Goal: Information Seeking & Learning: Learn about a topic

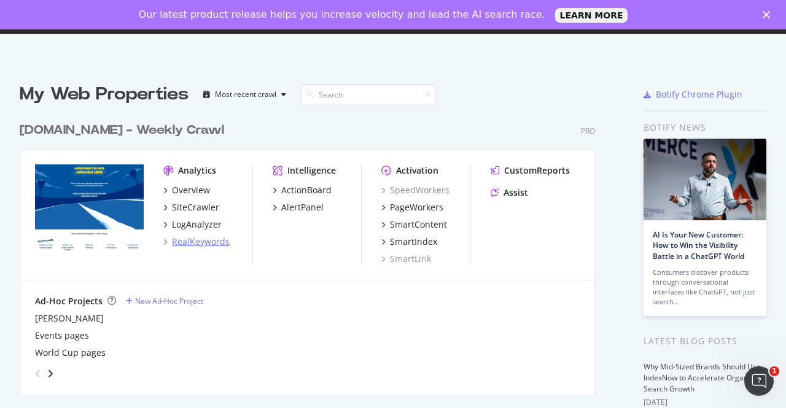
click at [211, 241] on div "RealKeywords" at bounding box center [201, 242] width 58 height 12
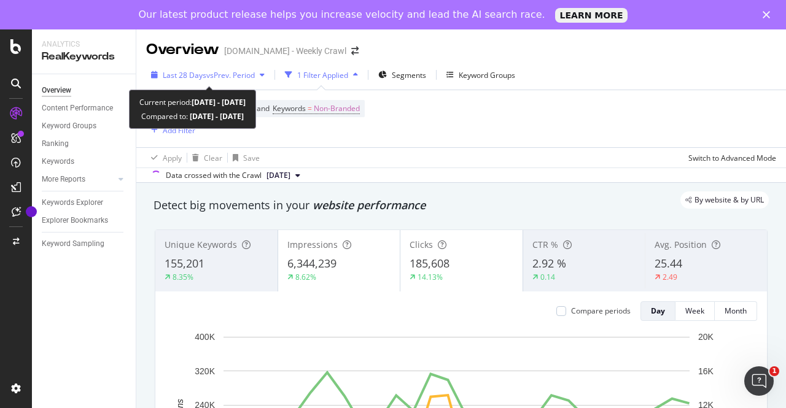
click at [210, 71] on span "vs Prev. Period" at bounding box center [230, 75] width 49 height 10
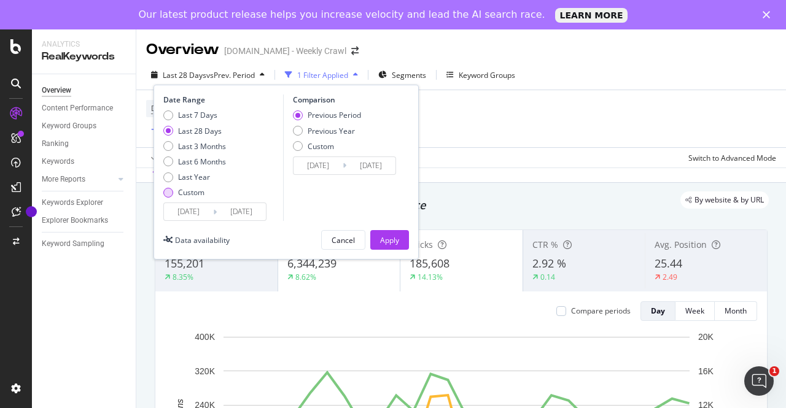
click at [173, 194] on div "Custom" at bounding box center [194, 192] width 63 height 10
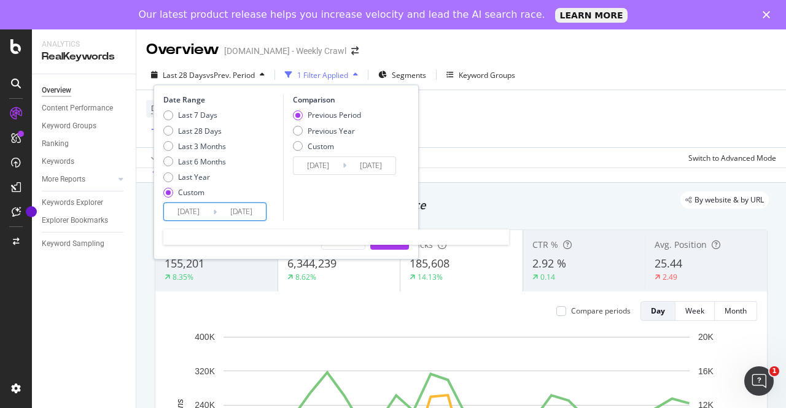
click at [192, 214] on input "[DATE]" at bounding box center [188, 211] width 49 height 17
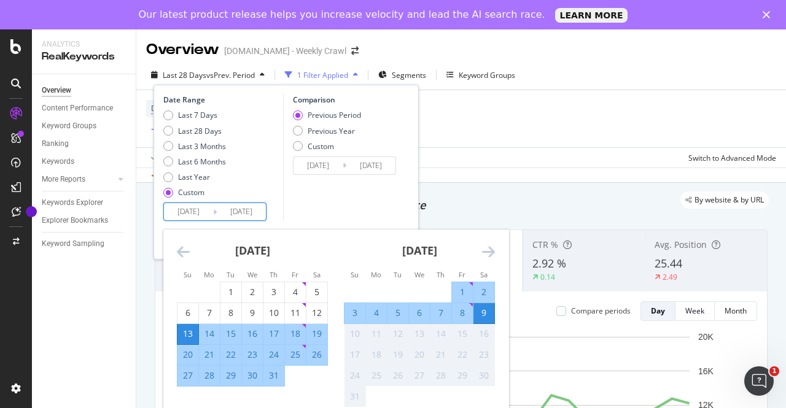
click at [254, 255] on strong "[DATE]" at bounding box center [252, 250] width 35 height 15
click at [179, 252] on icon "Move backward to switch to the previous month." at bounding box center [183, 251] width 13 height 15
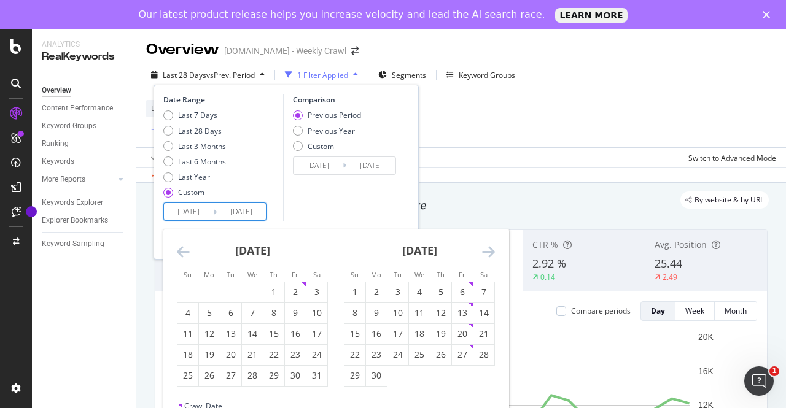
click at [179, 252] on icon "Move backward to switch to the previous month." at bounding box center [183, 251] width 13 height 15
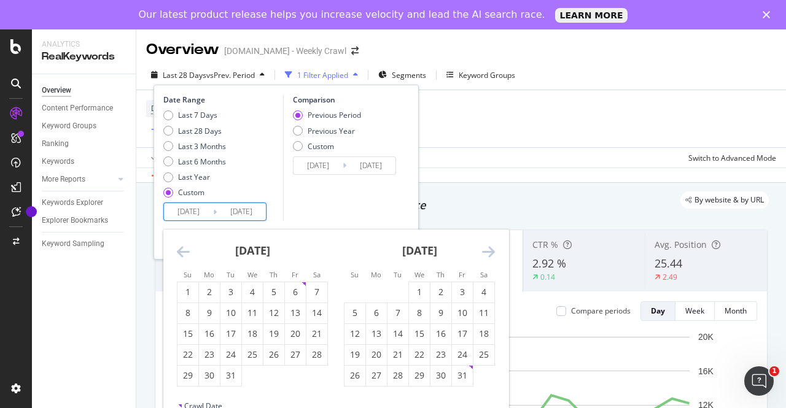
click at [179, 252] on icon "Move backward to switch to the previous month." at bounding box center [183, 251] width 13 height 15
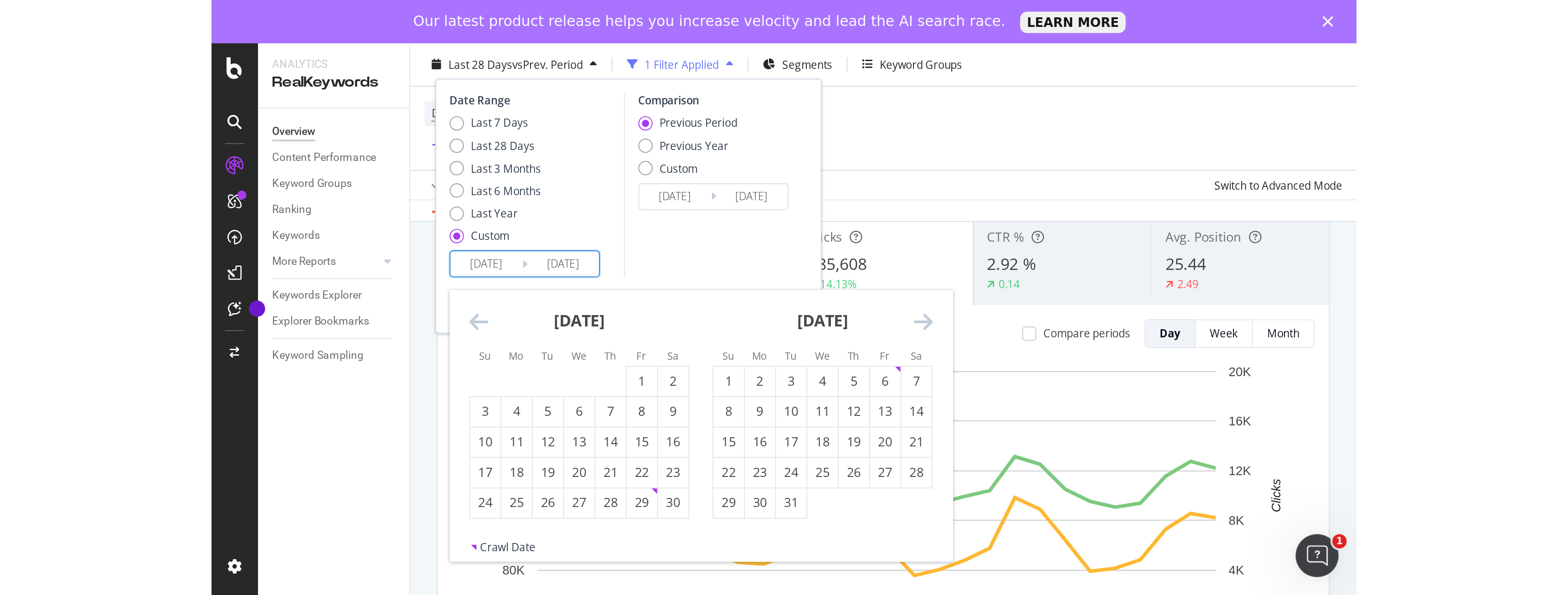
scroll to position [91, 0]
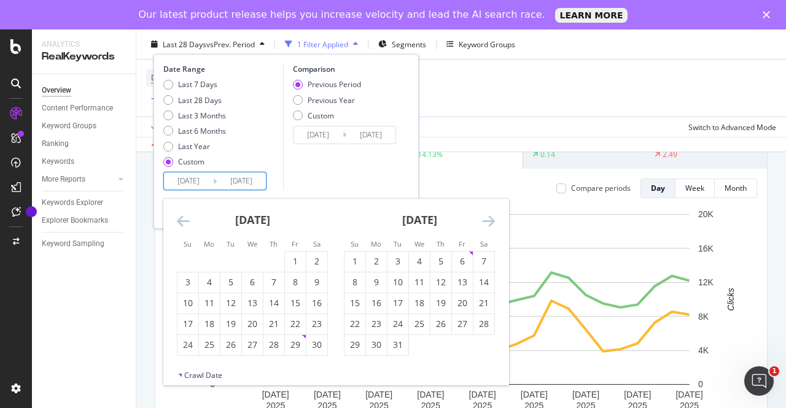
click at [186, 219] on icon "Move backward to switch to the previous month." at bounding box center [183, 221] width 13 height 15
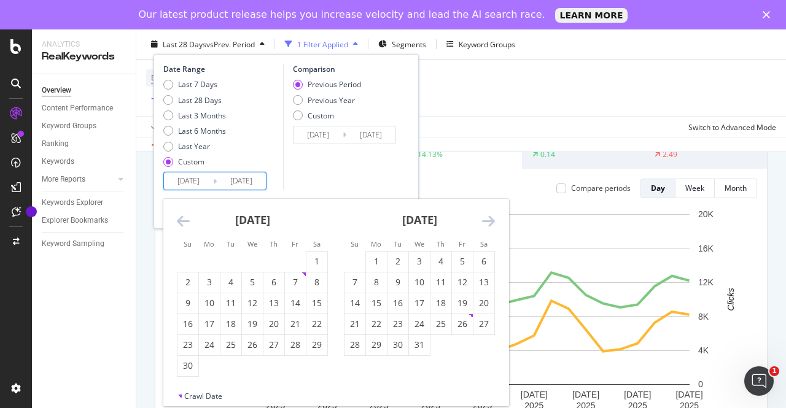
click at [186, 219] on icon "Move backward to switch to the previous month." at bounding box center [183, 221] width 13 height 15
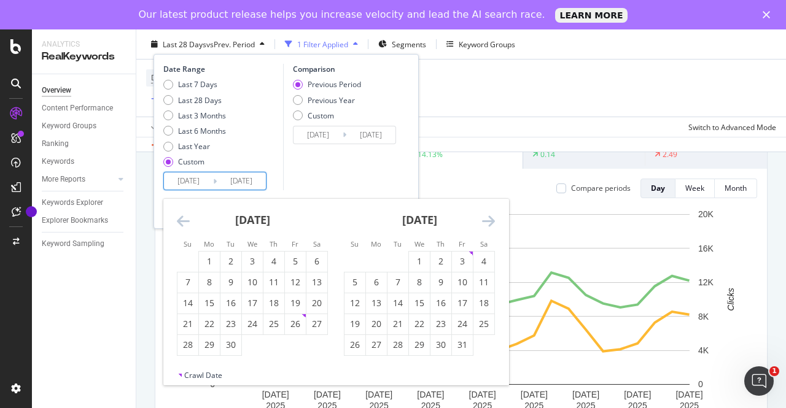
click at [186, 219] on icon "Move backward to switch to the previous month." at bounding box center [183, 221] width 13 height 15
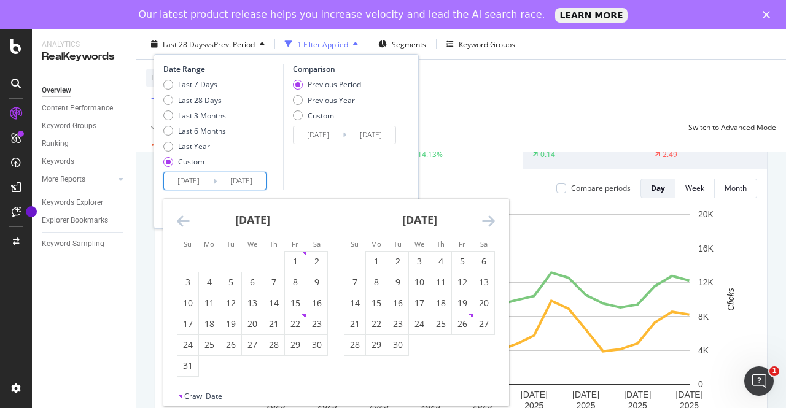
click at [186, 219] on icon "Move backward to switch to the previous month." at bounding box center [183, 221] width 13 height 15
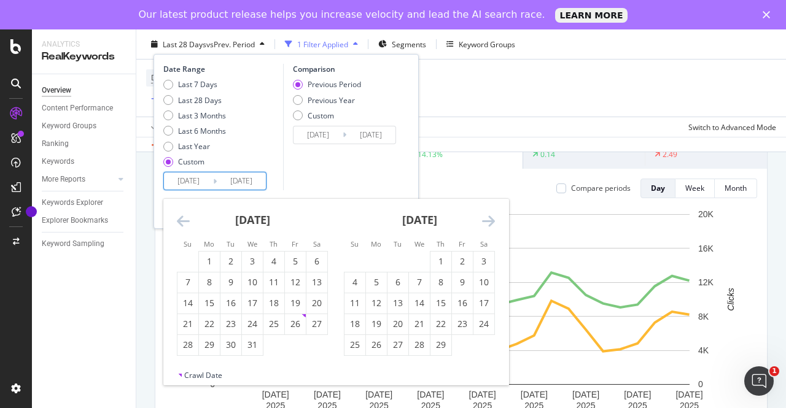
click at [186, 219] on icon "Move backward to switch to the previous month." at bounding box center [183, 221] width 13 height 15
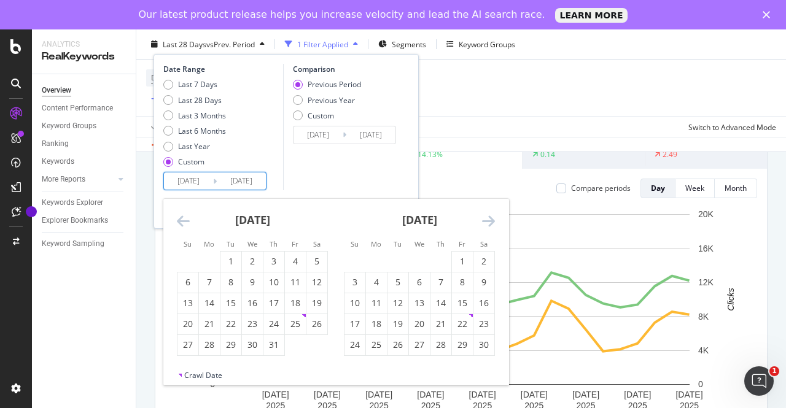
click at [186, 219] on icon "Move backward to switch to the previous month." at bounding box center [183, 221] width 13 height 15
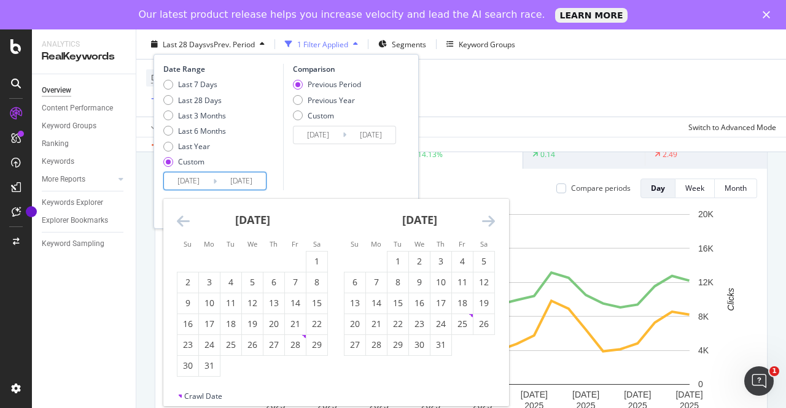
click at [186, 219] on icon "Move backward to switch to the previous month." at bounding box center [183, 221] width 13 height 15
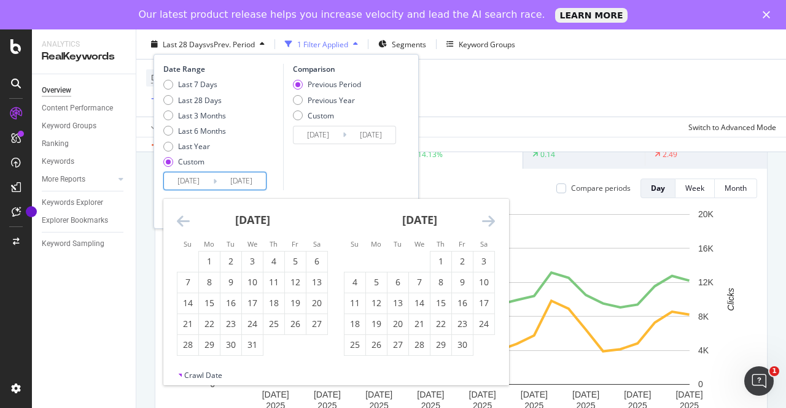
click at [186, 219] on icon "Move backward to switch to the previous month." at bounding box center [183, 221] width 13 height 15
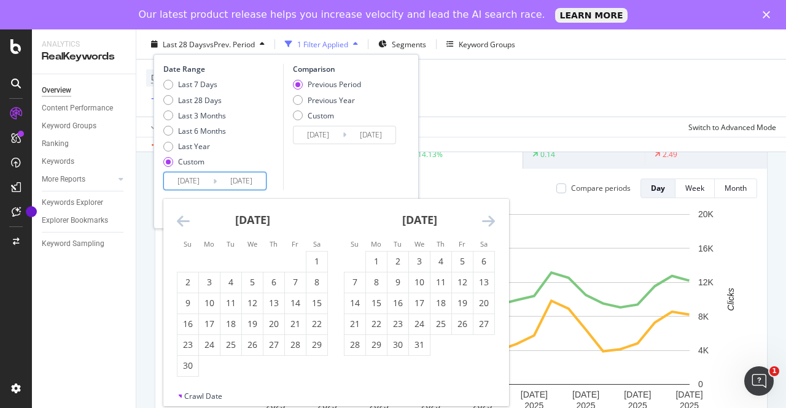
click at [186, 219] on icon "Move backward to switch to the previous month." at bounding box center [183, 221] width 13 height 15
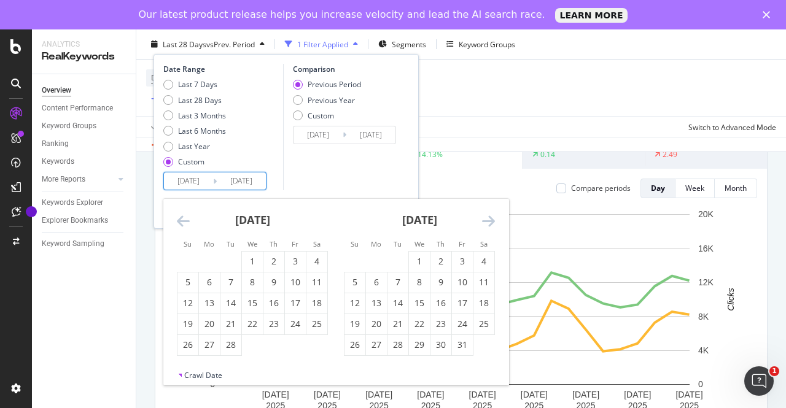
click at [186, 219] on icon "Move backward to switch to the previous month." at bounding box center [183, 221] width 13 height 15
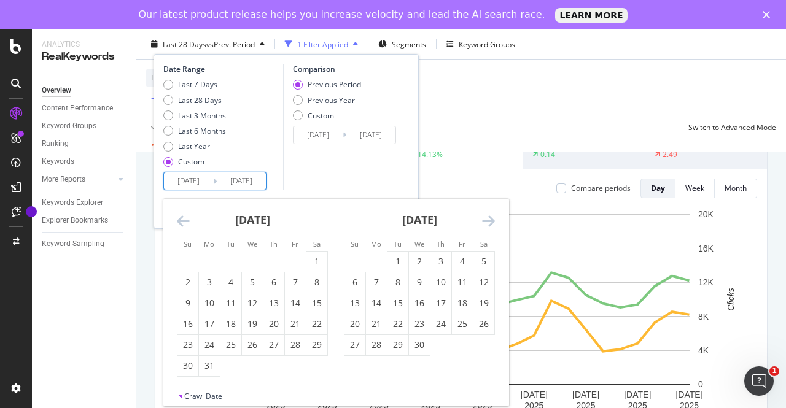
click at [186, 219] on icon "Move backward to switch to the previous month." at bounding box center [183, 221] width 13 height 15
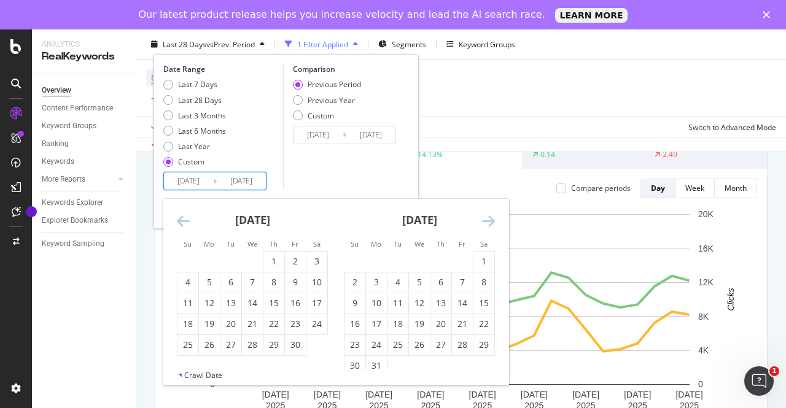
click at [186, 219] on icon "Move backward to switch to the previous month." at bounding box center [183, 221] width 13 height 15
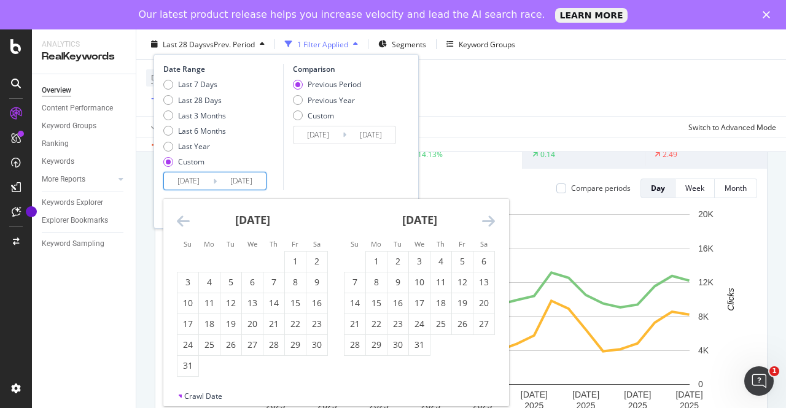
click at [186, 219] on icon "Move backward to switch to the previous month." at bounding box center [183, 221] width 13 height 15
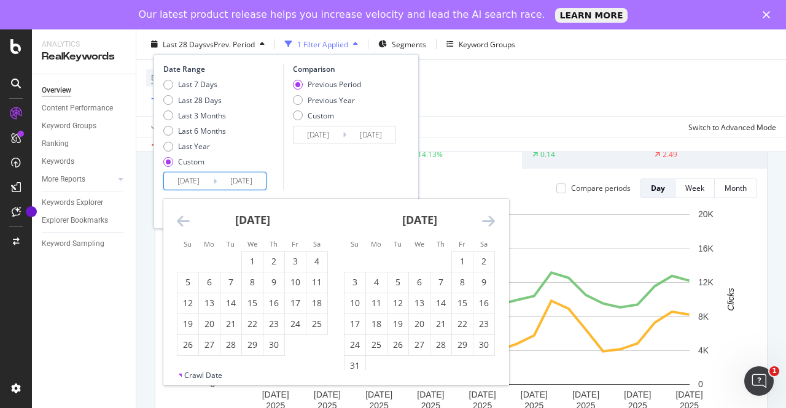
click at [186, 219] on icon "Move backward to switch to the previous month." at bounding box center [183, 221] width 13 height 15
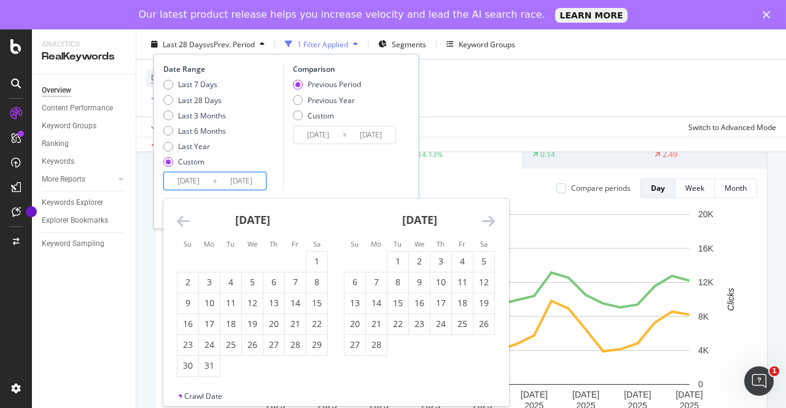
click at [186, 219] on icon "Move backward to switch to the previous month." at bounding box center [183, 221] width 13 height 15
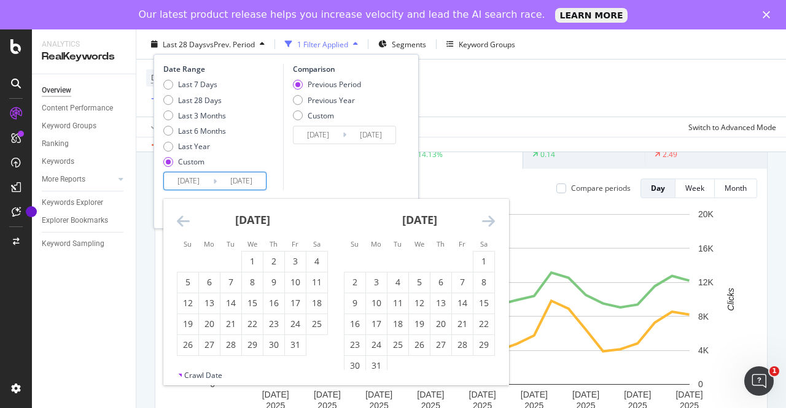
click at [186, 219] on icon "Move backward to switch to the previous month." at bounding box center [183, 221] width 13 height 15
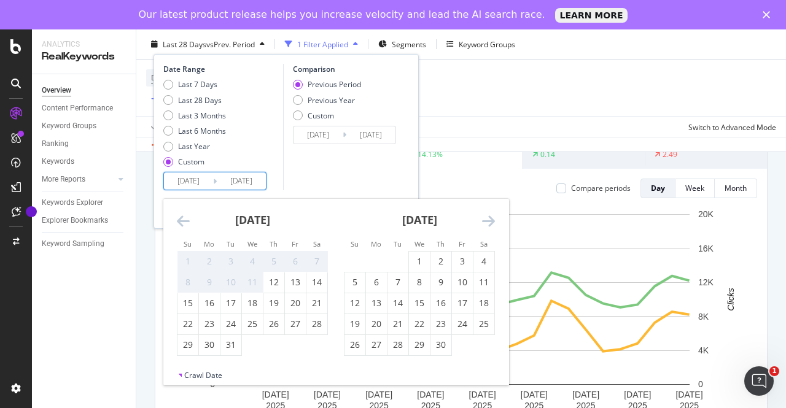
click at [186, 219] on icon "Move backward to switch to the previous month." at bounding box center [183, 221] width 13 height 15
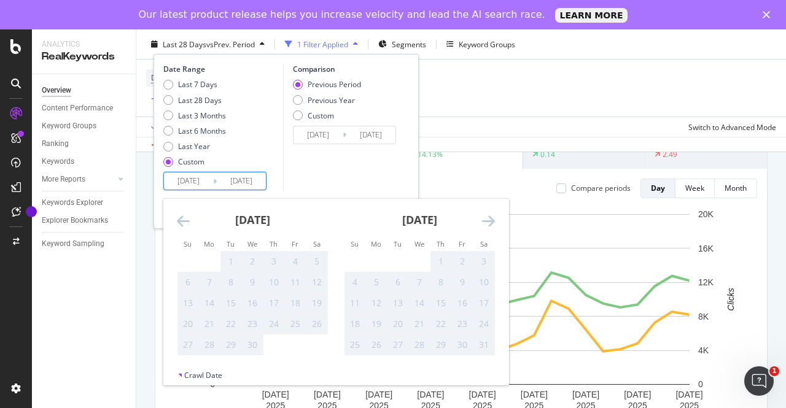
click at [186, 219] on icon "Move backward to switch to the previous month." at bounding box center [183, 221] width 13 height 15
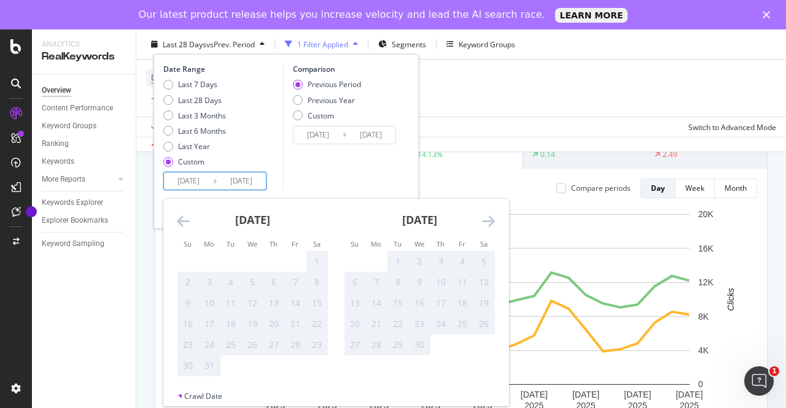
click at [483, 227] on icon "Move forward to switch to the next month." at bounding box center [488, 221] width 13 height 15
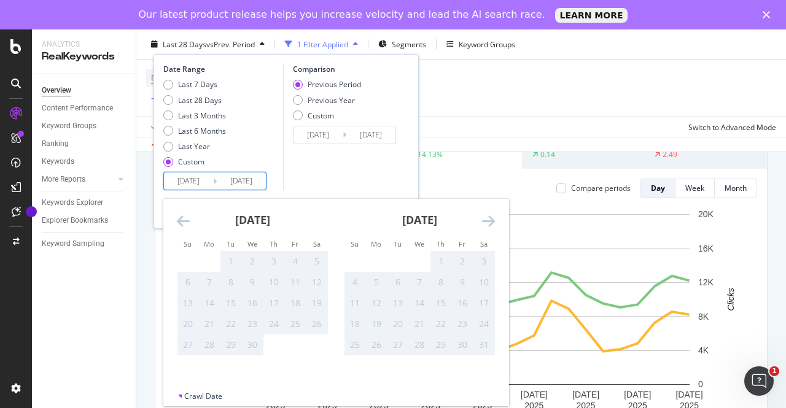
click at [483, 227] on icon "Move forward to switch to the next month." at bounding box center [488, 221] width 13 height 15
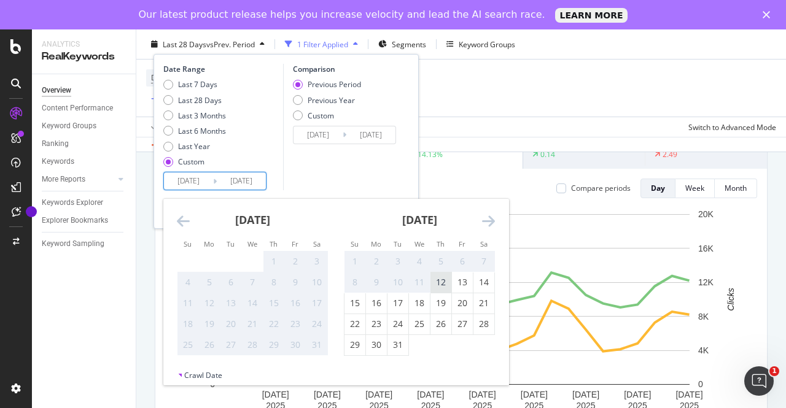
click at [437, 285] on div "12" at bounding box center [441, 282] width 21 height 12
type input "[DATE]"
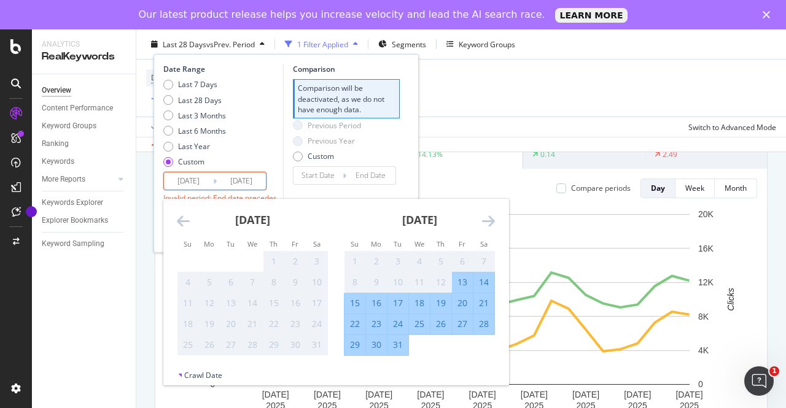
click at [276, 162] on div "Last 7 Days Last 28 Days Last 3 Months Last 6 Months Last Year Custom" at bounding box center [221, 125] width 117 height 93
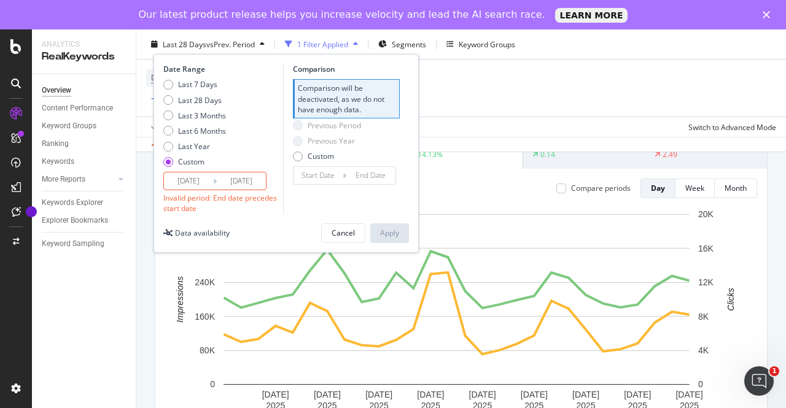
click at [244, 178] on input "[DATE]" at bounding box center [241, 181] width 49 height 17
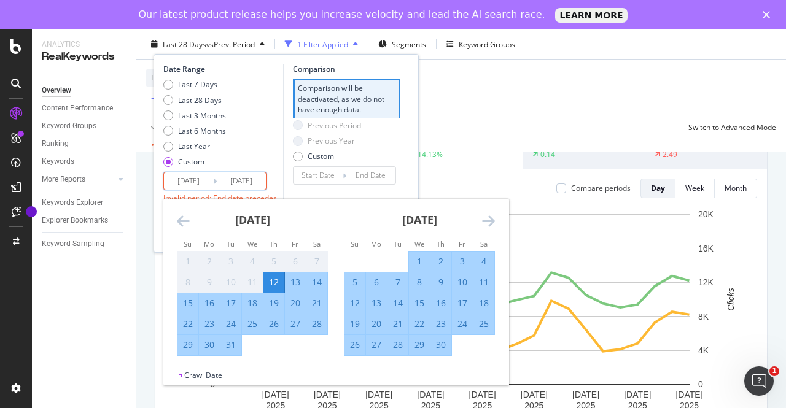
click at [486, 225] on icon "Move forward to switch to the next month." at bounding box center [488, 221] width 13 height 15
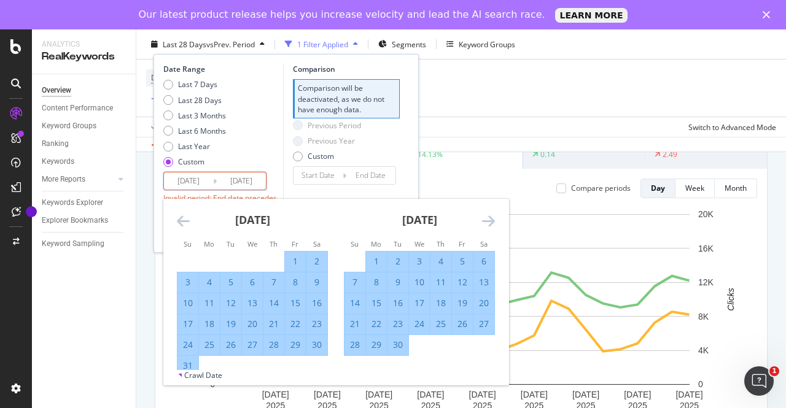
click at [486, 225] on icon "Move forward to switch to the next month." at bounding box center [488, 221] width 13 height 15
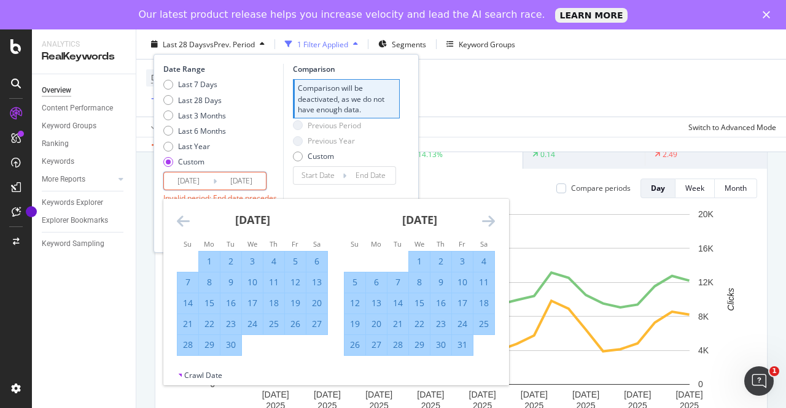
click at [486, 225] on icon "Move forward to switch to the next month." at bounding box center [488, 221] width 13 height 15
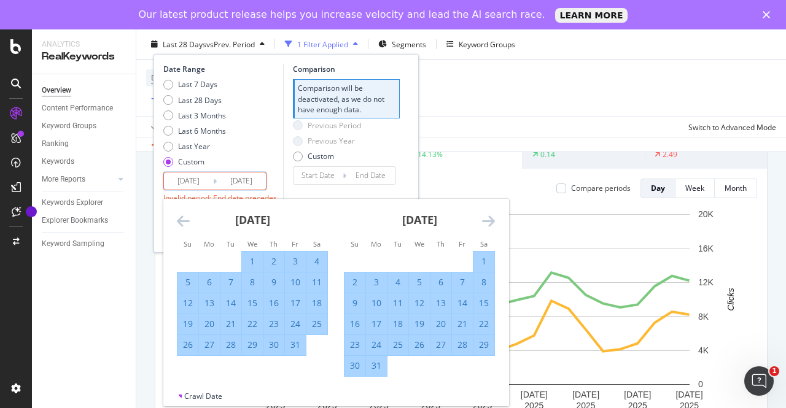
click at [486, 225] on icon "Move forward to switch to the next month." at bounding box center [488, 221] width 13 height 15
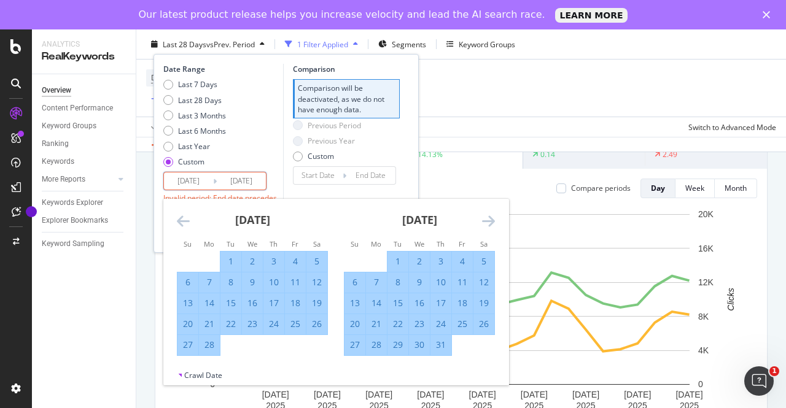
click at [486, 225] on icon "Move forward to switch to the next month." at bounding box center [488, 221] width 13 height 15
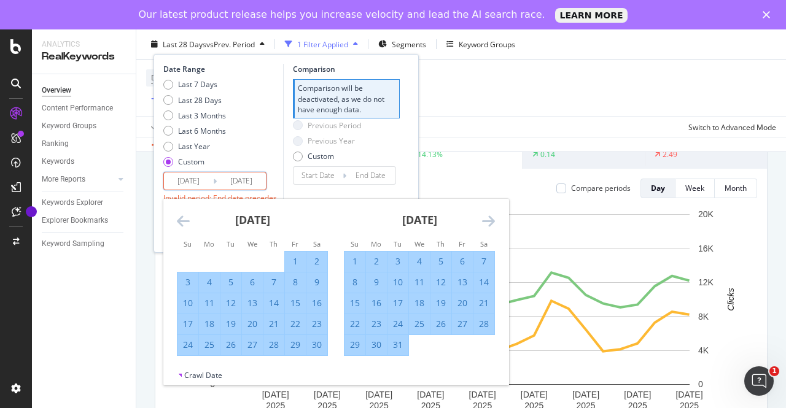
click at [486, 225] on icon "Move forward to switch to the next month." at bounding box center [488, 221] width 13 height 15
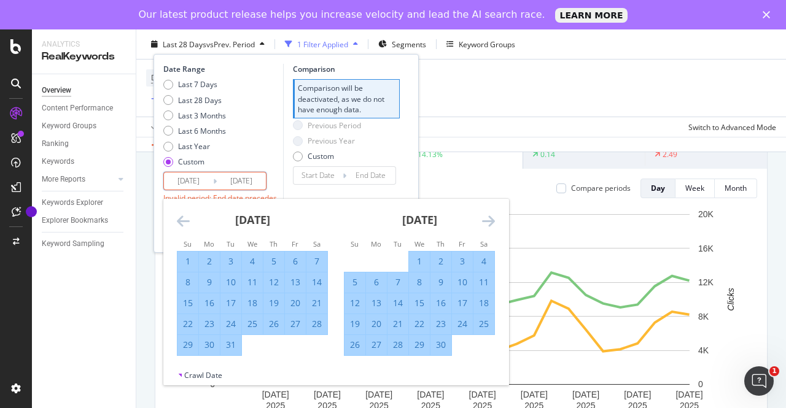
click at [486, 225] on icon "Move forward to switch to the next month." at bounding box center [488, 221] width 13 height 15
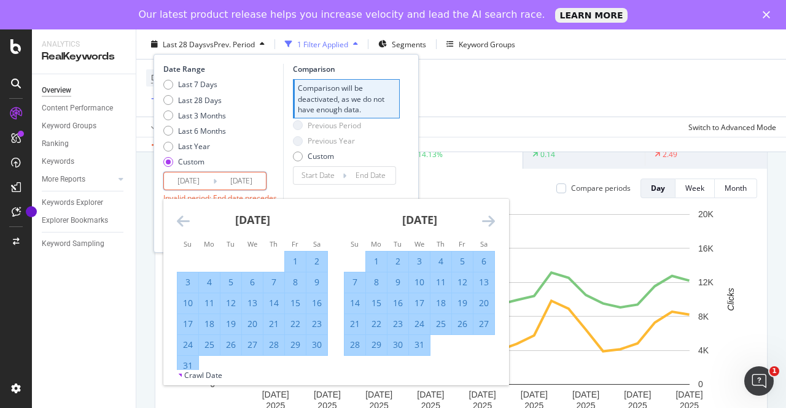
click at [486, 225] on icon "Move forward to switch to the next month." at bounding box center [488, 221] width 13 height 15
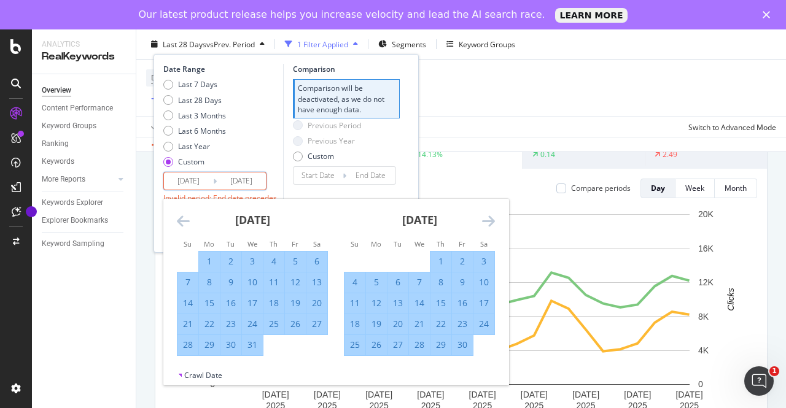
click at [486, 225] on icon "Move forward to switch to the next month." at bounding box center [488, 221] width 13 height 15
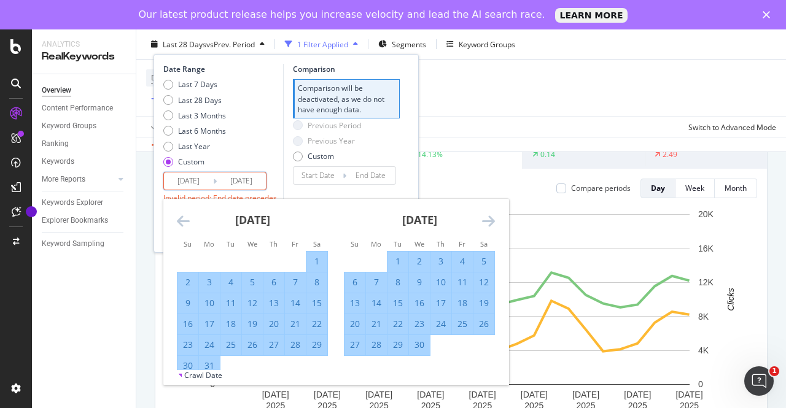
click at [486, 225] on icon "Move forward to switch to the next month." at bounding box center [488, 221] width 13 height 15
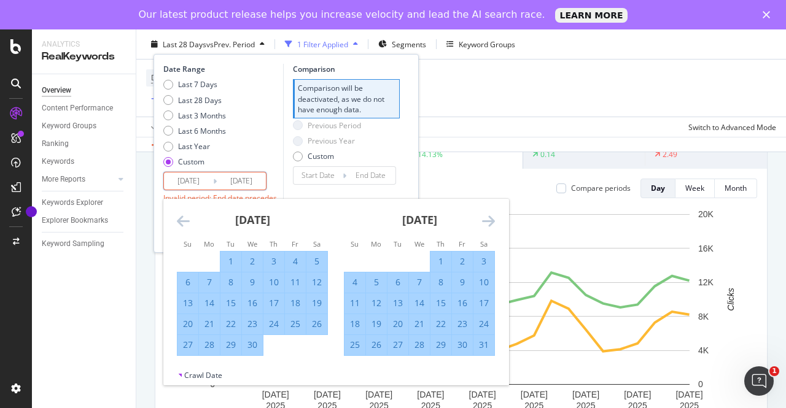
click at [486, 225] on icon "Move forward to switch to the next month." at bounding box center [488, 221] width 13 height 15
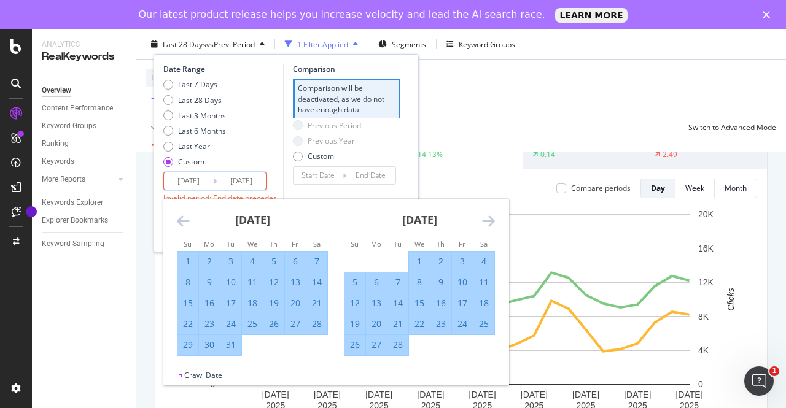
click at [486, 225] on icon "Move forward to switch to the next month." at bounding box center [488, 221] width 13 height 15
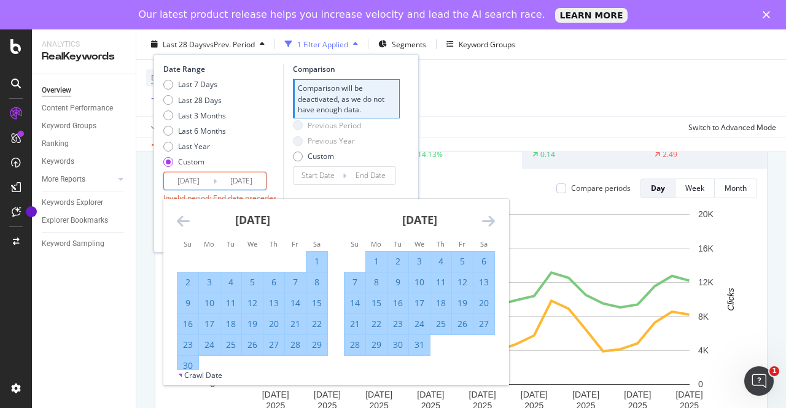
click at [486, 225] on icon "Move forward to switch to the next month." at bounding box center [488, 221] width 13 height 15
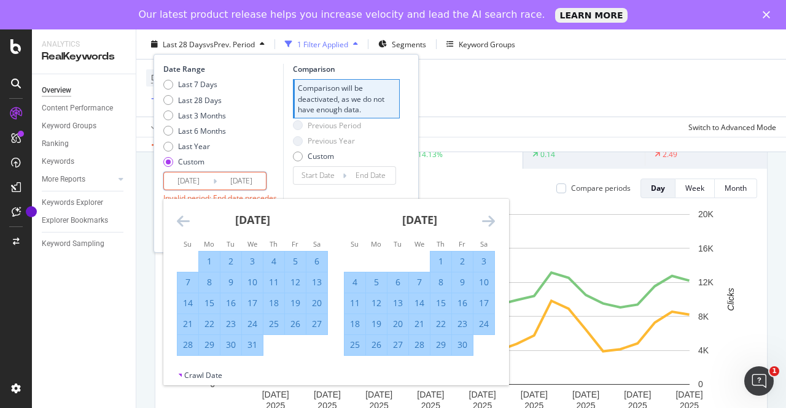
click at [486, 225] on icon "Move forward to switch to the next month." at bounding box center [488, 221] width 13 height 15
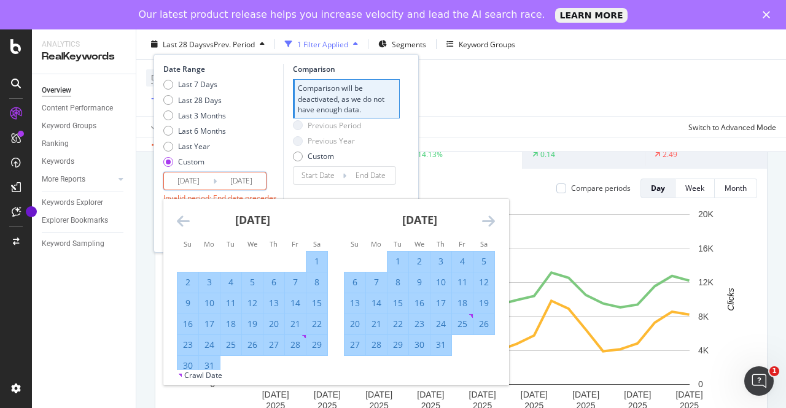
click at [486, 225] on icon "Move forward to switch to the next month." at bounding box center [488, 221] width 13 height 15
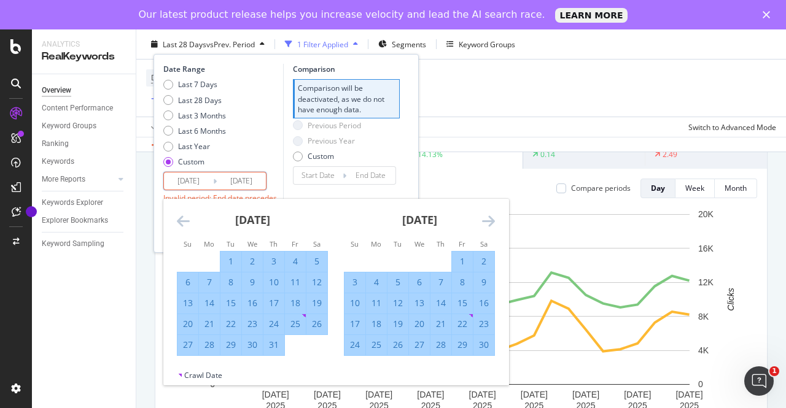
click at [486, 225] on icon "Move forward to switch to the next month." at bounding box center [488, 221] width 13 height 15
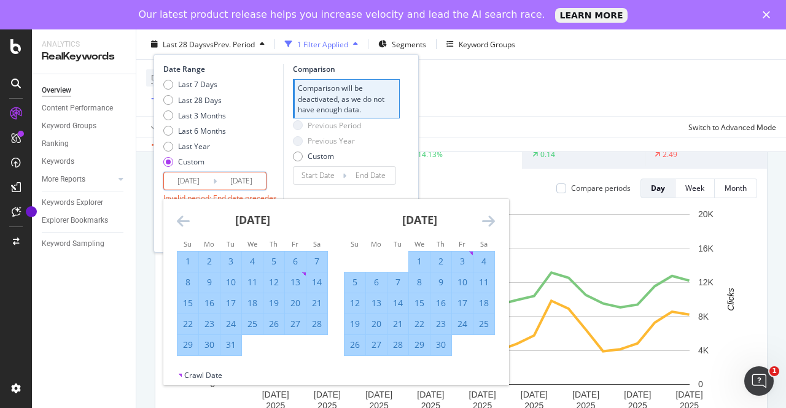
click at [486, 225] on icon "Move forward to switch to the next month." at bounding box center [488, 221] width 13 height 15
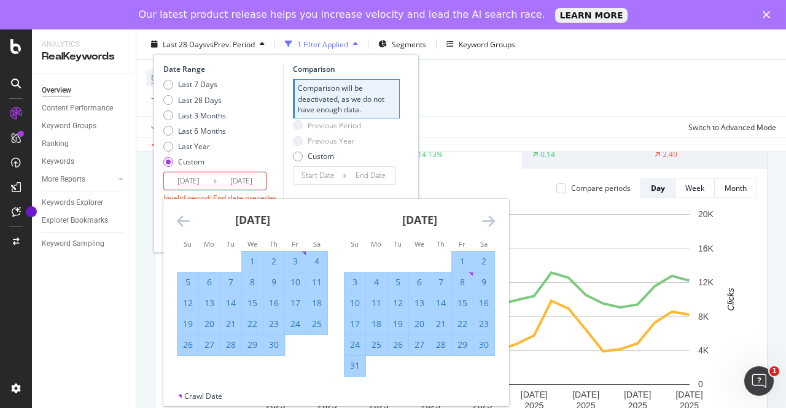
click at [486, 225] on icon "Move forward to switch to the next month." at bounding box center [488, 221] width 13 height 15
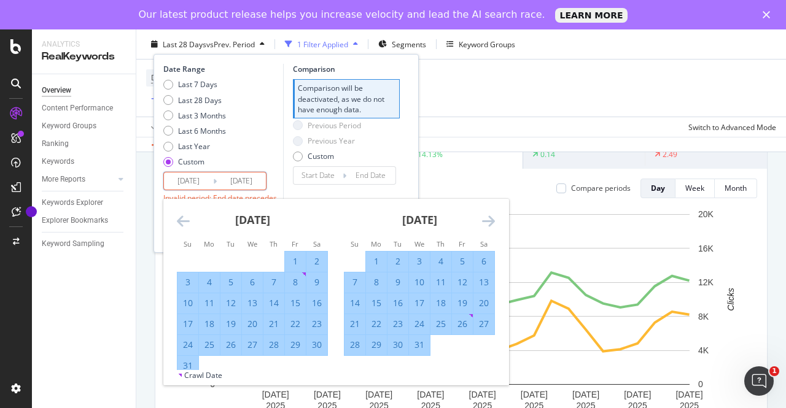
click at [486, 225] on icon "Move forward to switch to the next month." at bounding box center [488, 221] width 13 height 15
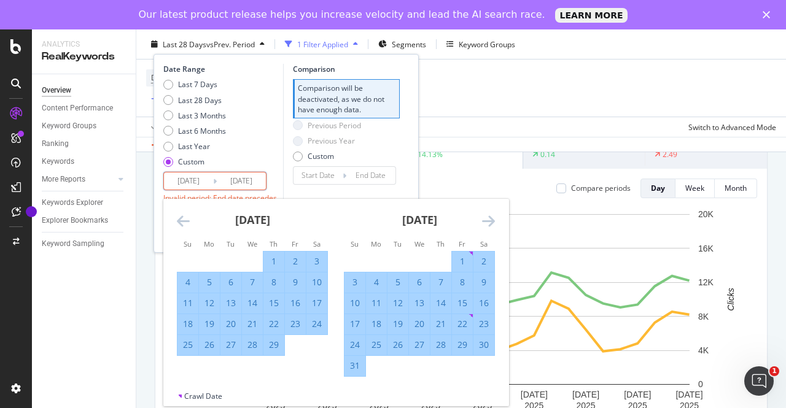
click at [486, 225] on icon "Move forward to switch to the next month." at bounding box center [488, 221] width 13 height 15
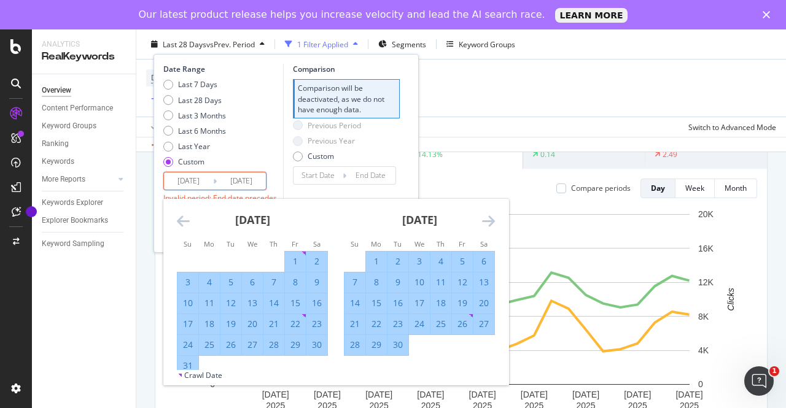
click at [486, 225] on icon "Move forward to switch to the next month." at bounding box center [488, 221] width 13 height 15
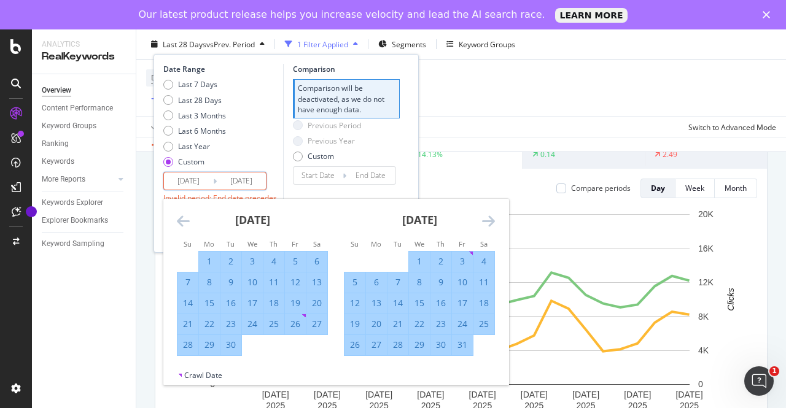
click at [486, 225] on icon "Move forward to switch to the next month." at bounding box center [488, 221] width 13 height 15
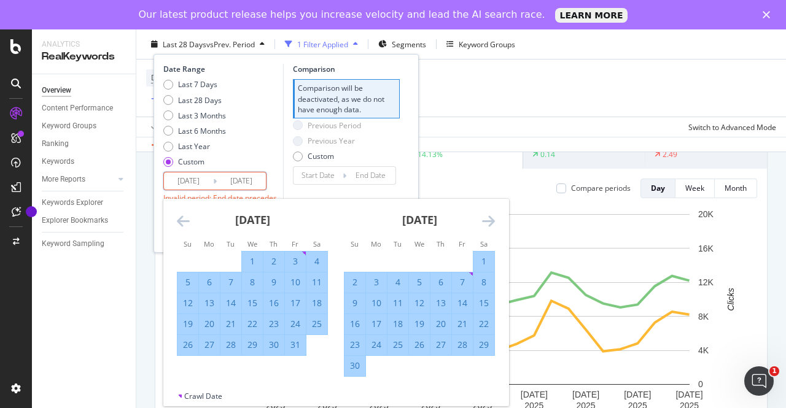
click at [486, 225] on icon "Move forward to switch to the next month." at bounding box center [488, 221] width 13 height 15
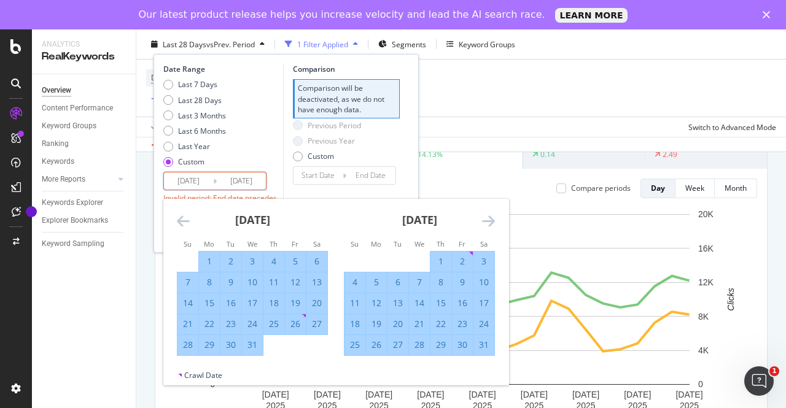
click at [486, 225] on icon "Move forward to switch to the next month." at bounding box center [488, 221] width 13 height 15
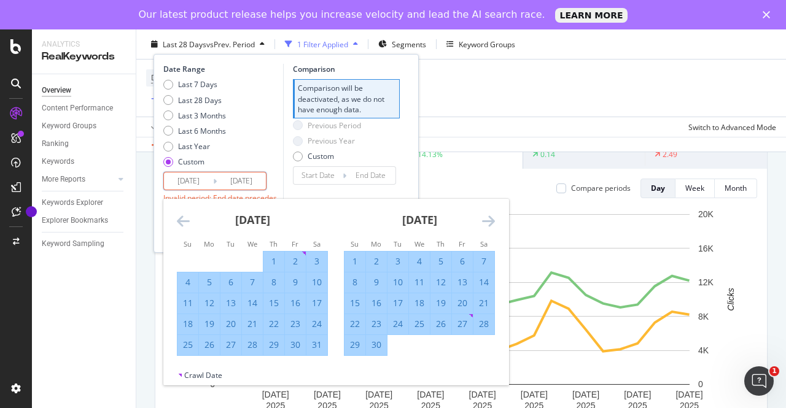
click at [486, 225] on icon "Move forward to switch to the next month." at bounding box center [488, 221] width 13 height 15
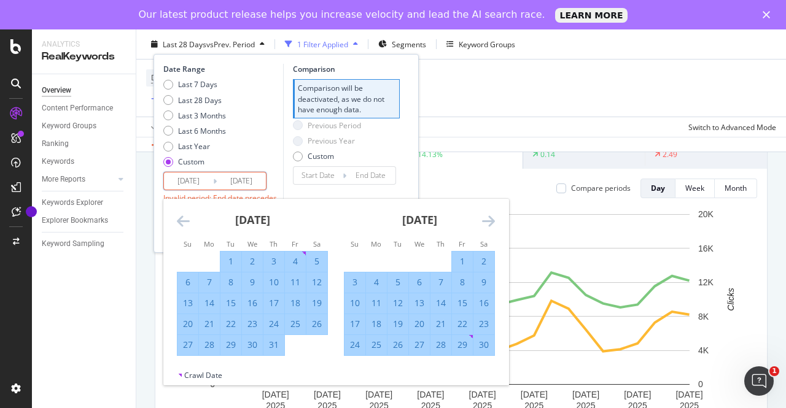
click at [486, 225] on icon "Move forward to switch to the next month." at bounding box center [488, 221] width 13 height 15
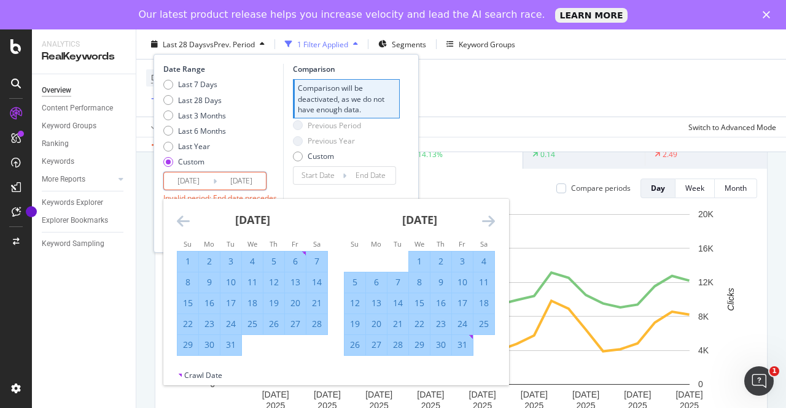
click at [486, 225] on icon "Move forward to switch to the next month." at bounding box center [488, 221] width 13 height 15
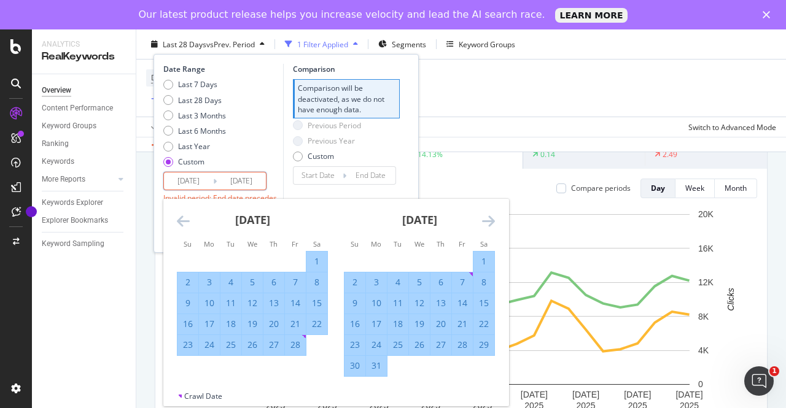
click at [486, 225] on icon "Move forward to switch to the next month." at bounding box center [488, 221] width 13 height 15
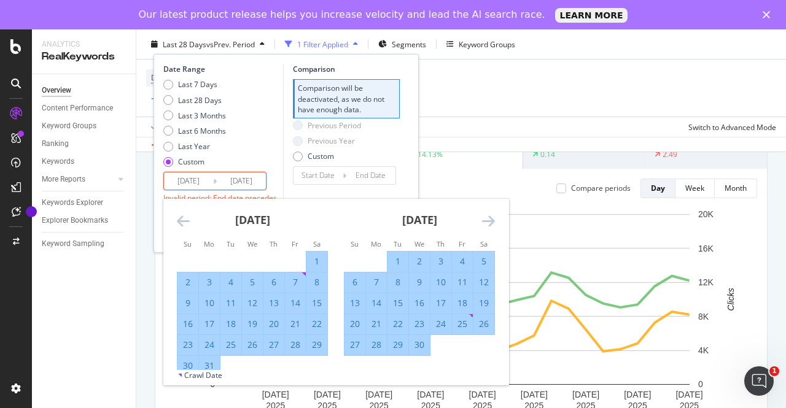
click at [486, 225] on icon "Move forward to switch to the next month." at bounding box center [488, 221] width 13 height 15
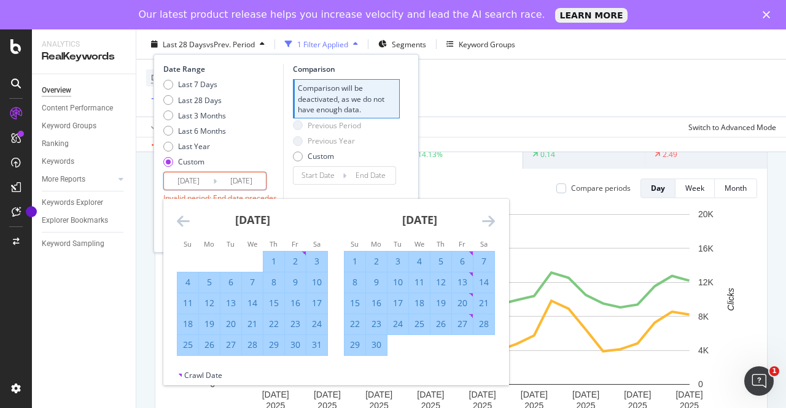
click at [486, 225] on icon "Move forward to switch to the next month." at bounding box center [488, 221] width 13 height 15
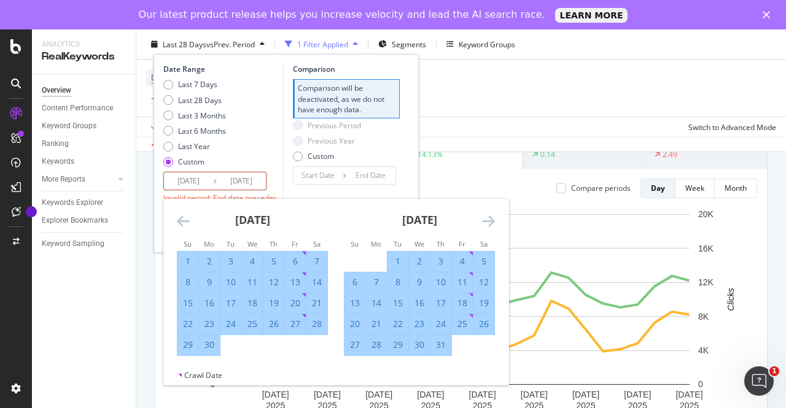
click at [486, 225] on icon "Move forward to switch to the next month." at bounding box center [488, 221] width 13 height 15
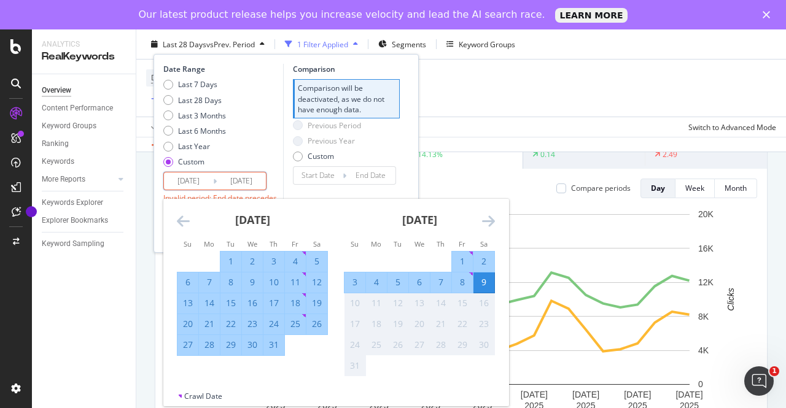
click at [486, 225] on icon "Move forward to switch to the next month." at bounding box center [488, 221] width 13 height 15
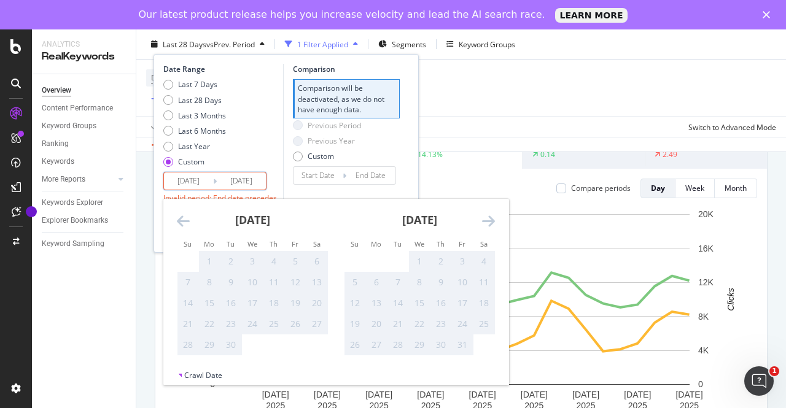
click at [178, 219] on icon "Move backward to switch to the previous month." at bounding box center [183, 221] width 13 height 15
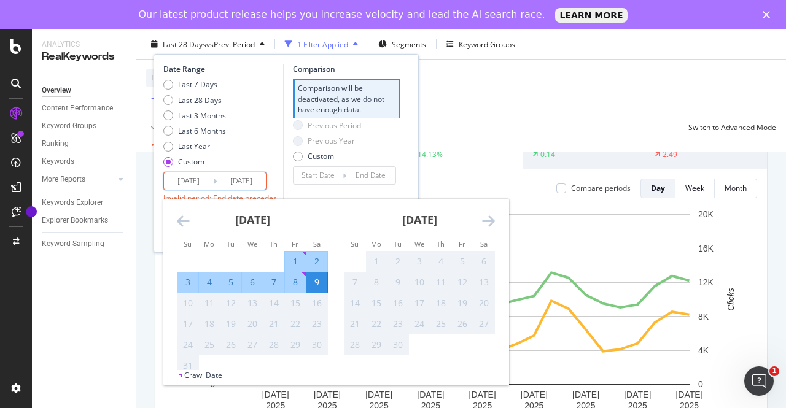
click at [179, 224] on icon "Move backward to switch to the previous month." at bounding box center [183, 221] width 13 height 15
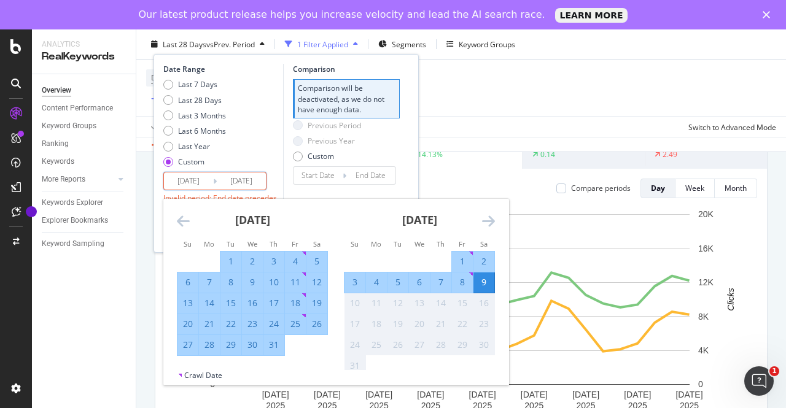
click at [276, 345] on div "31" at bounding box center [274, 345] width 21 height 12
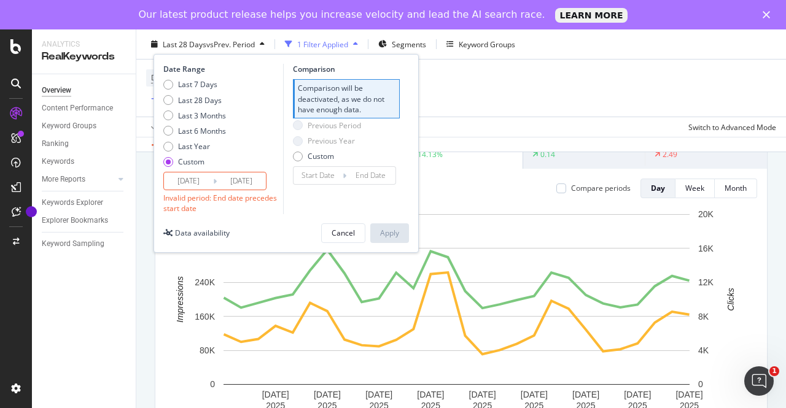
type input "[DATE]"
click at [211, 176] on input "[DATE]" at bounding box center [188, 181] width 49 height 17
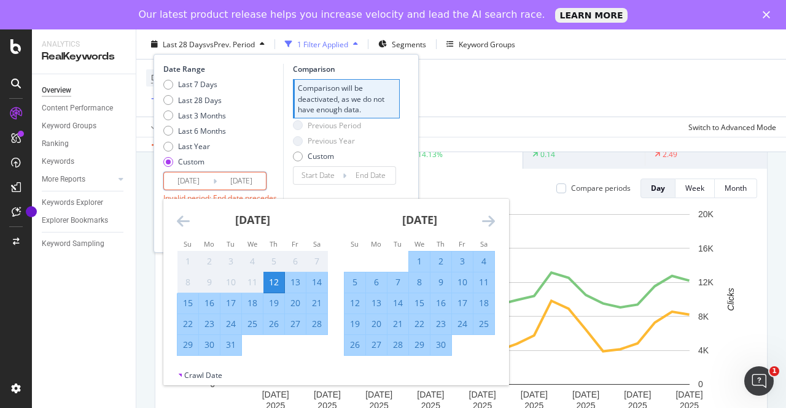
click at [178, 173] on input "[DATE]" at bounding box center [188, 181] width 49 height 17
click at [246, 173] on input "[DATE]" at bounding box center [241, 181] width 49 height 17
click at [278, 189] on div "Date Range Last 7 Days Last 28 Days Last 3 Months Last 6 Months Last Year Custo…" at bounding box center [221, 139] width 117 height 150
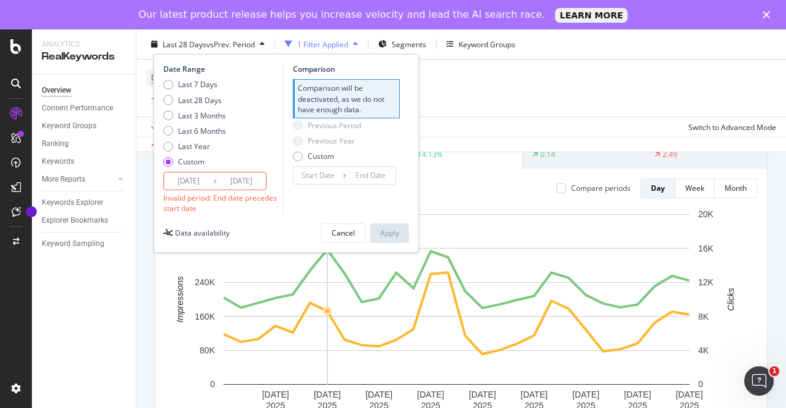
click at [195, 202] on div "Invalid period: End date precedes start date" at bounding box center [221, 203] width 117 height 21
click at [205, 199] on div "Invalid period: End date precedes start date" at bounding box center [221, 203] width 117 height 21
click at [323, 136] on div "Previous Year" at bounding box center [331, 141] width 47 height 10
click at [488, 84] on div "Device = All and Country = All and Keywords = Non-Branded Add Filter" at bounding box center [461, 88] width 630 height 57
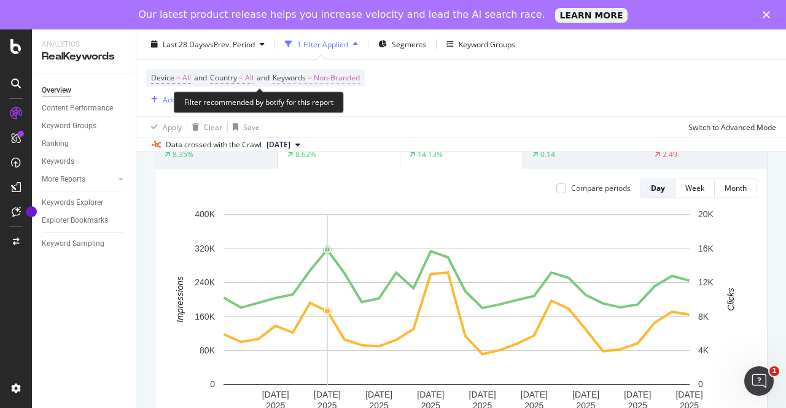
click at [336, 81] on span "Non-Branded" at bounding box center [337, 77] width 46 height 17
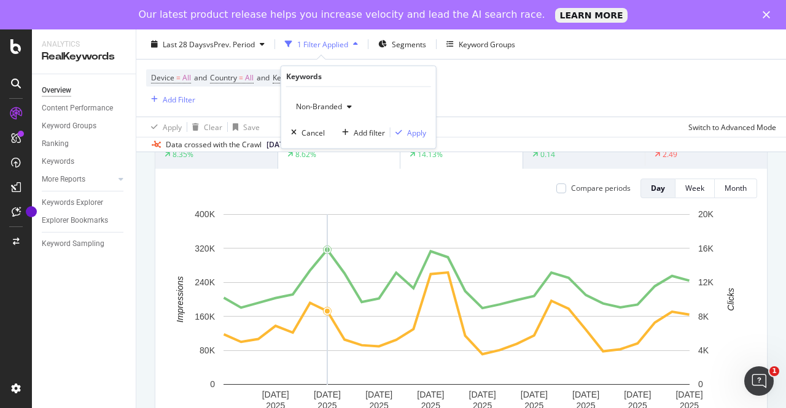
click at [327, 112] on div "Non-Branded" at bounding box center [324, 107] width 66 height 18
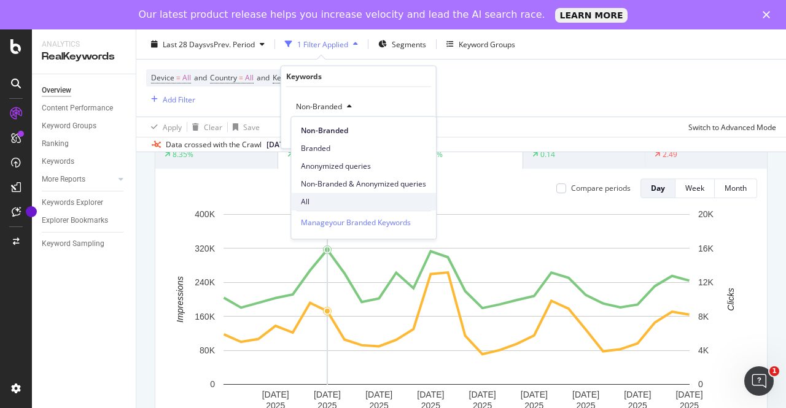
click at [311, 197] on span "All" at bounding box center [363, 202] width 125 height 11
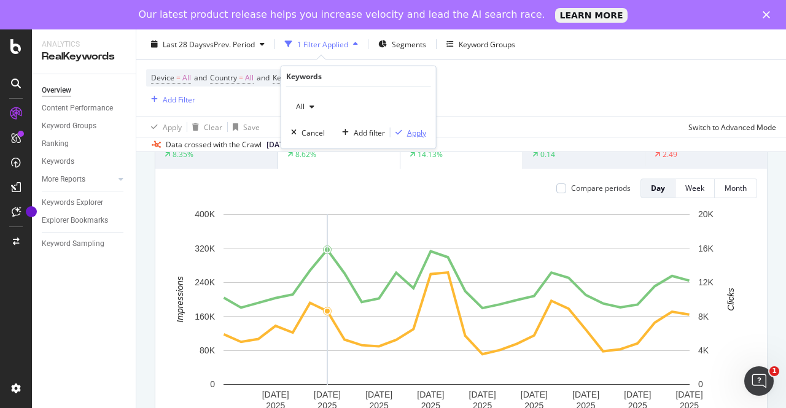
click at [415, 136] on div "Apply" at bounding box center [416, 132] width 19 height 10
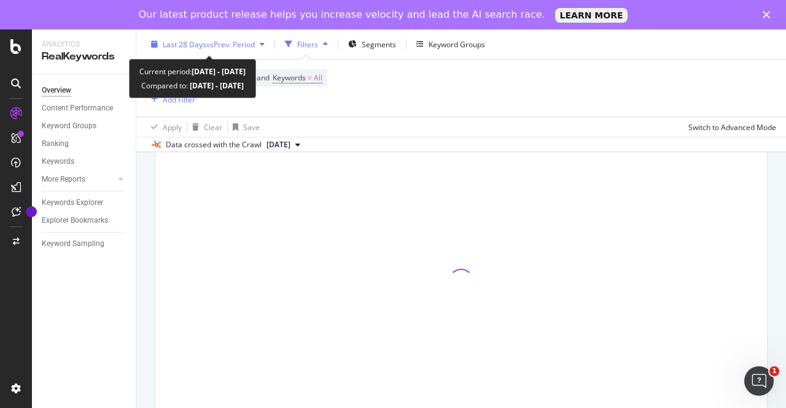
click at [215, 39] on span "vs Prev. Period" at bounding box center [230, 44] width 49 height 10
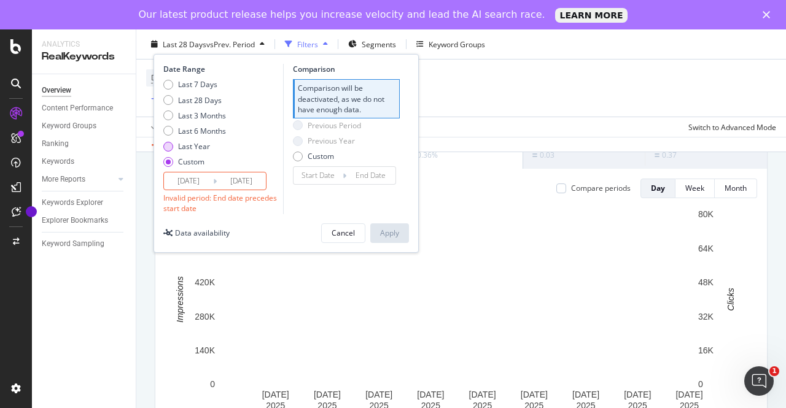
click at [173, 145] on div "Last Year" at bounding box center [168, 146] width 10 height 10
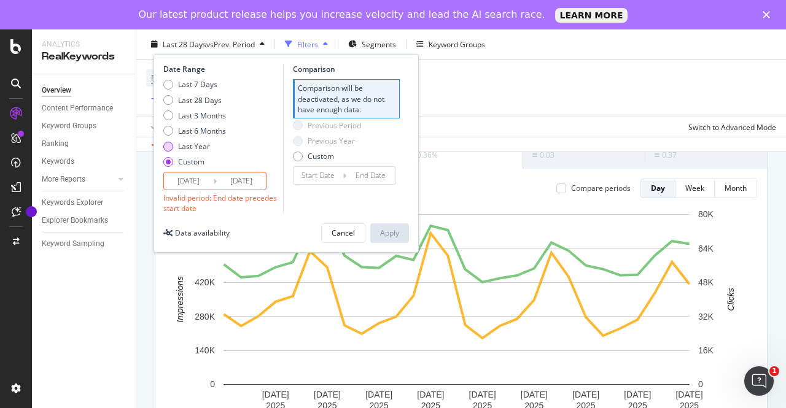
type input "[DATE]"
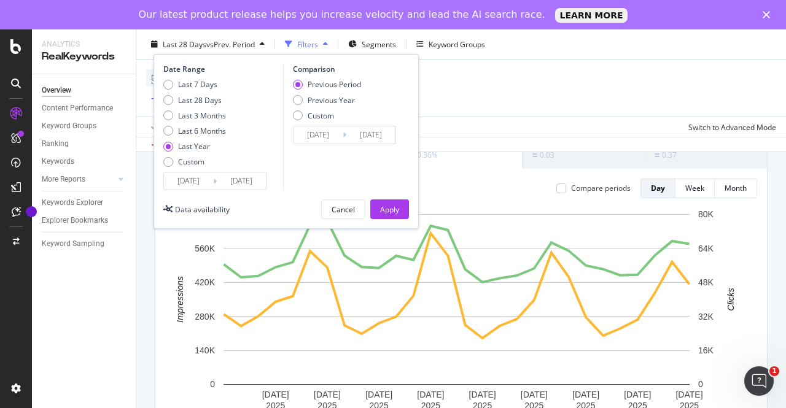
click at [301, 85] on div "Previous Period" at bounding box center [298, 85] width 10 height 10
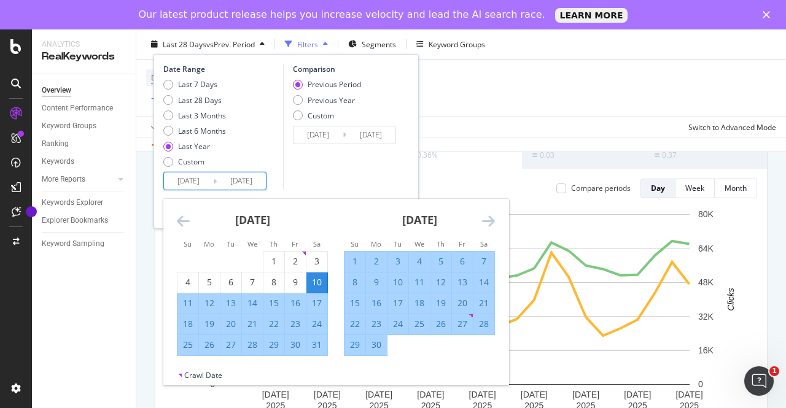
click at [254, 183] on input "[DATE]" at bounding box center [241, 181] width 49 height 17
click at [189, 183] on input "[DATE]" at bounding box center [188, 181] width 49 height 17
click at [268, 259] on div "1" at bounding box center [274, 262] width 21 height 12
type input "[DATE]"
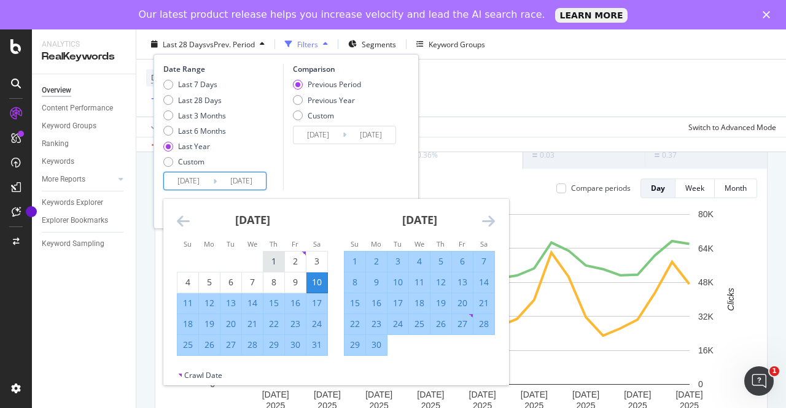
type input "[DATE]"
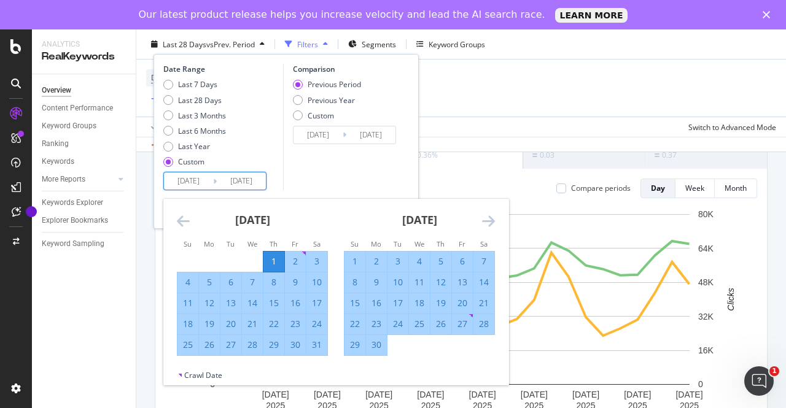
click at [174, 178] on input "[DATE]" at bounding box center [188, 181] width 49 height 17
click at [183, 221] on icon "Move backward to switch to the previous month." at bounding box center [183, 221] width 13 height 15
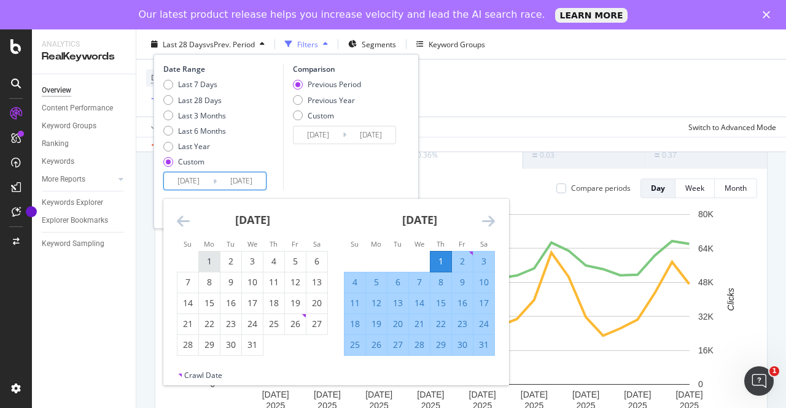
click at [213, 264] on div "1" at bounding box center [209, 262] width 21 height 12
type input "[DATE]"
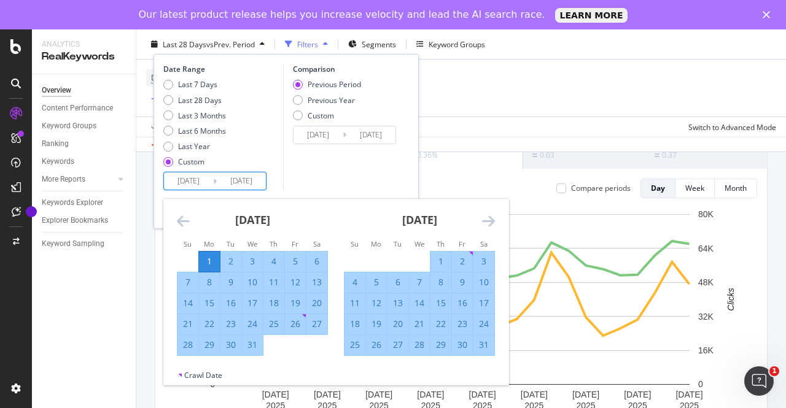
click at [198, 181] on input "[DATE]" at bounding box center [188, 181] width 49 height 17
click at [243, 217] on strong "[DATE]" at bounding box center [252, 220] width 35 height 15
click at [183, 215] on icon "Move backward to switch to the previous month." at bounding box center [183, 221] width 13 height 15
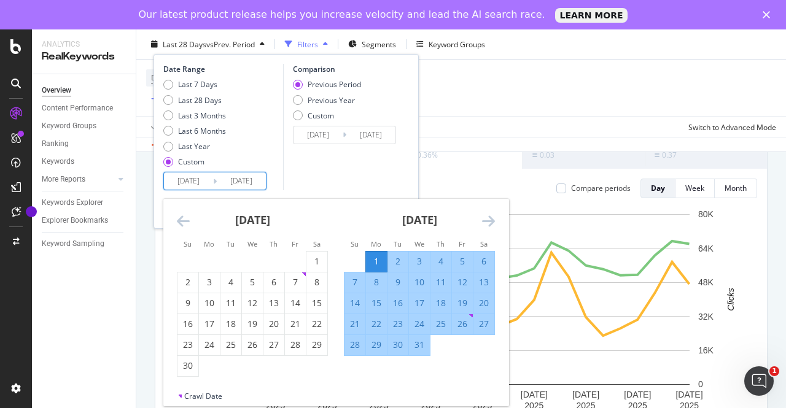
click at [183, 215] on icon "Move backward to switch to the previous month." at bounding box center [183, 221] width 13 height 15
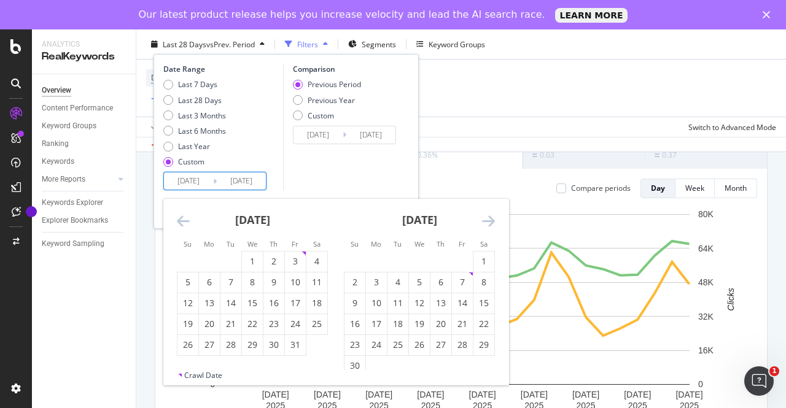
click at [183, 215] on icon "Move backward to switch to the previous month." at bounding box center [183, 221] width 13 height 15
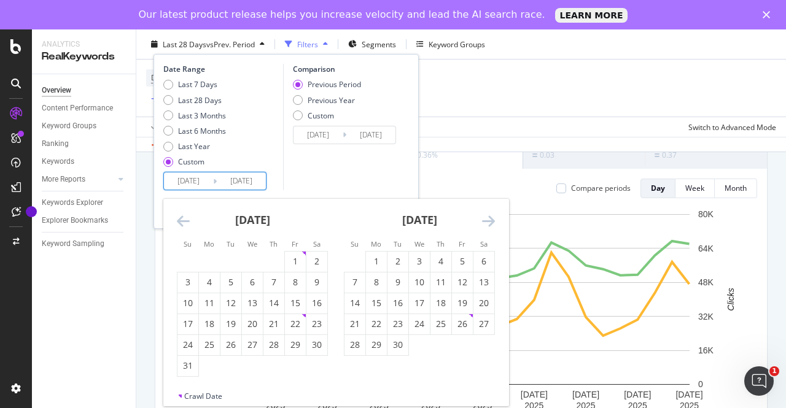
click at [183, 215] on icon "Move backward to switch to the previous month." at bounding box center [183, 221] width 13 height 15
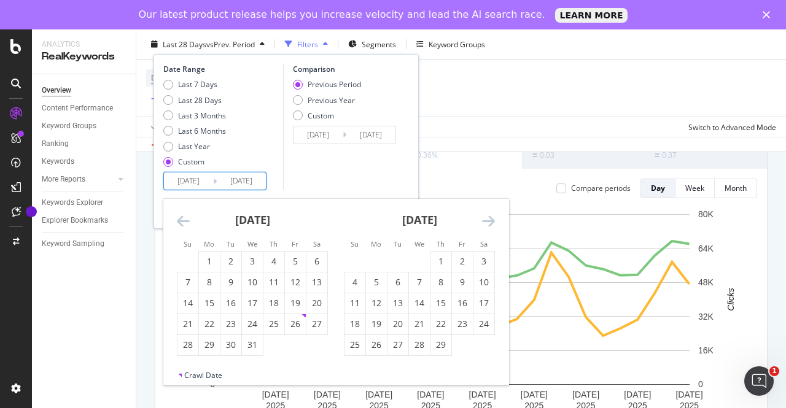
click at [183, 215] on icon "Move backward to switch to the previous month." at bounding box center [183, 221] width 13 height 15
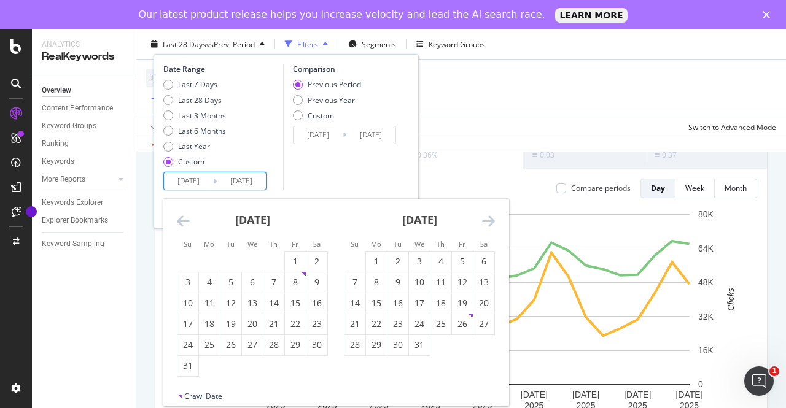
click at [183, 215] on icon "Move backward to switch to the previous month." at bounding box center [183, 221] width 13 height 15
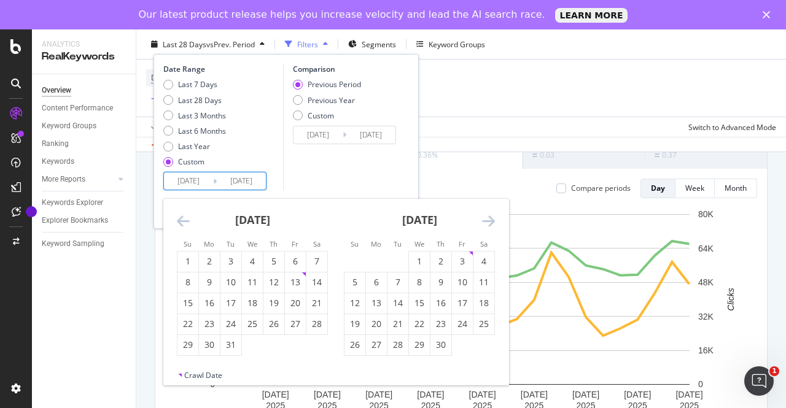
click at [183, 215] on icon "Move backward to switch to the previous month." at bounding box center [183, 221] width 13 height 15
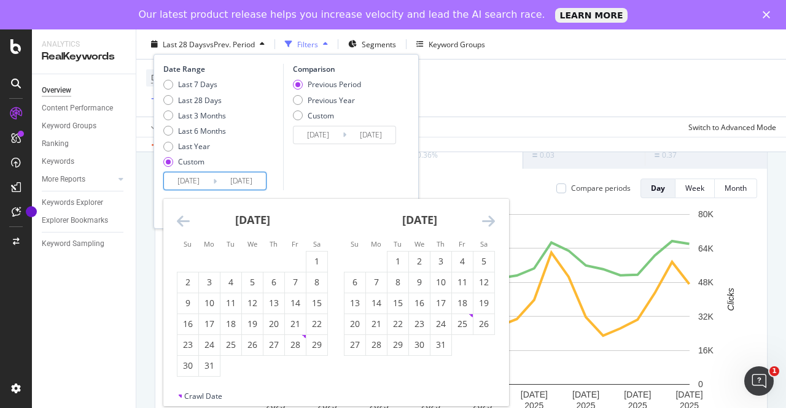
click at [183, 215] on icon "Move backward to switch to the previous month." at bounding box center [183, 221] width 13 height 15
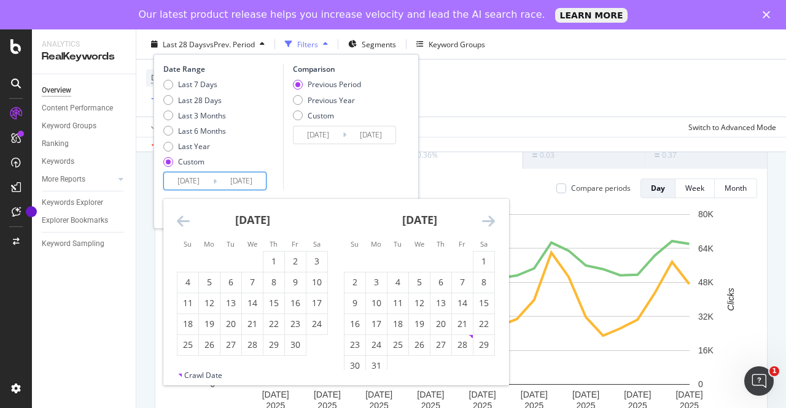
click at [183, 215] on icon "Move backward to switch to the previous month." at bounding box center [183, 221] width 13 height 15
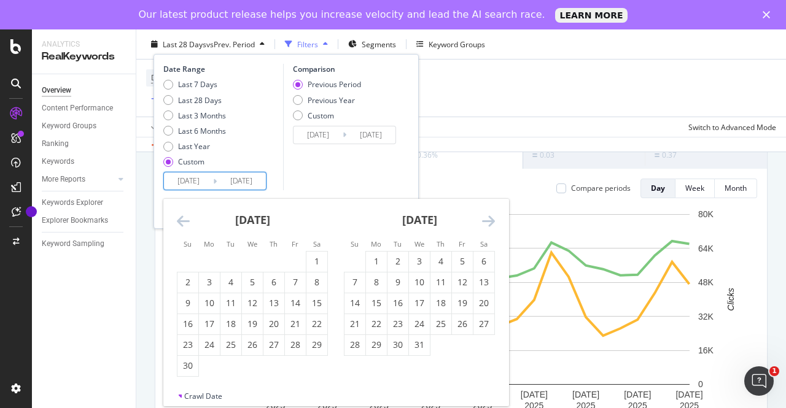
click at [183, 215] on icon "Move backward to switch to the previous month." at bounding box center [183, 221] width 13 height 15
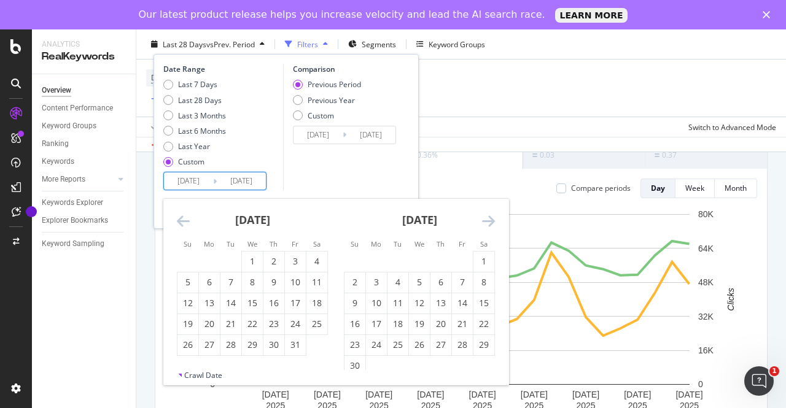
click at [183, 215] on icon "Move backward to switch to the previous month." at bounding box center [183, 221] width 13 height 15
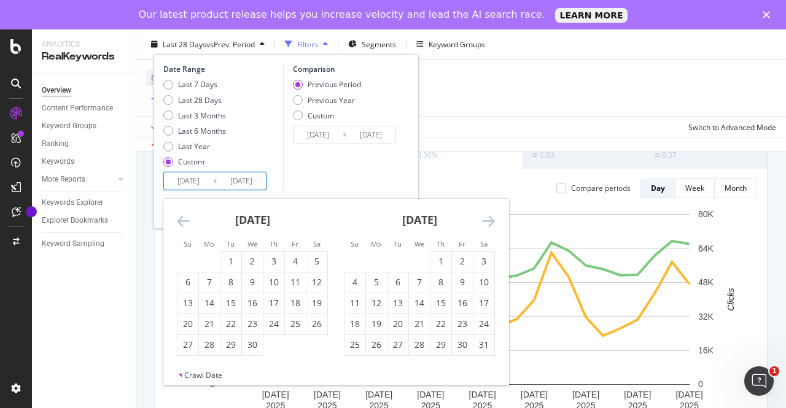
click at [183, 215] on icon "Move backward to switch to the previous month." at bounding box center [183, 221] width 13 height 15
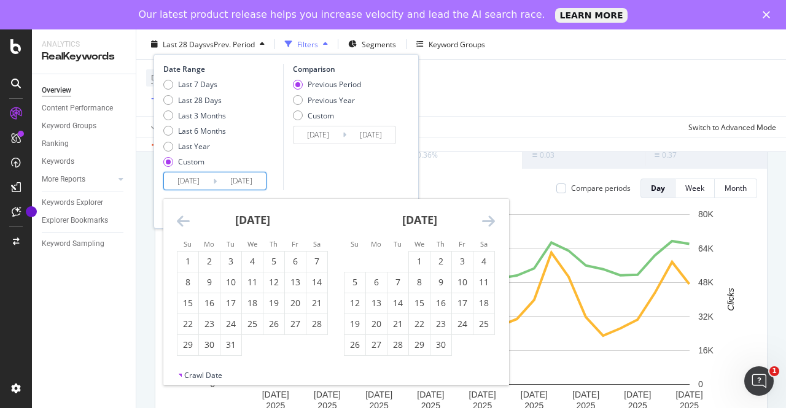
click at [183, 215] on icon "Move backward to switch to the previous month." at bounding box center [183, 221] width 13 height 15
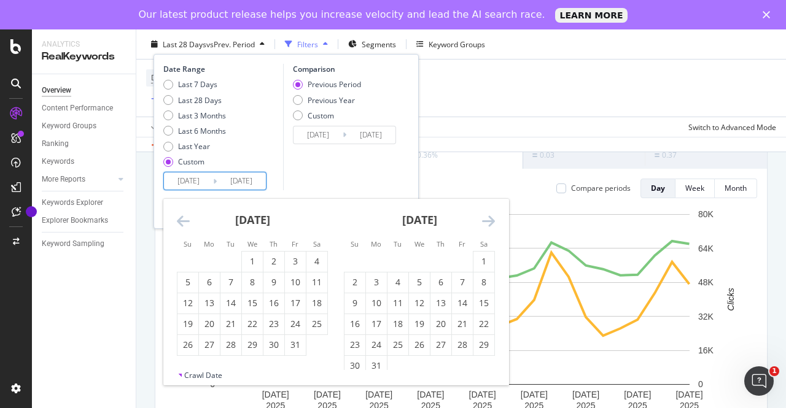
click at [183, 215] on icon "Move backward to switch to the previous month." at bounding box center [183, 221] width 13 height 15
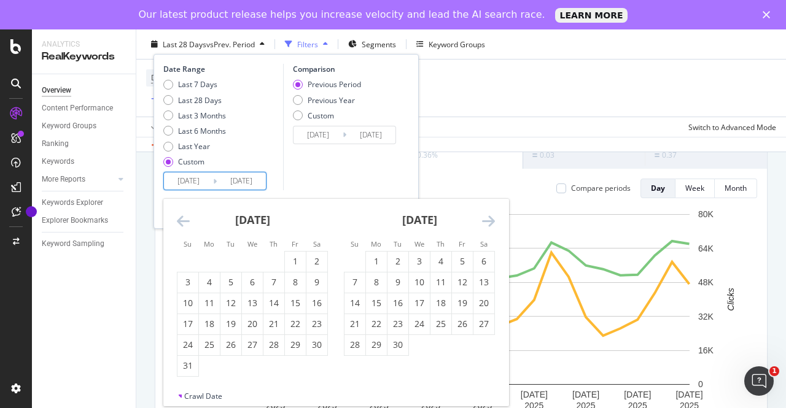
click at [183, 215] on icon "Move backward to switch to the previous month." at bounding box center [183, 221] width 13 height 15
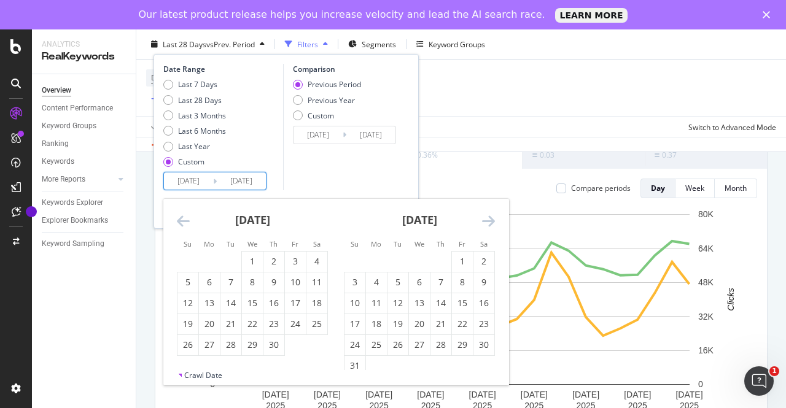
click at [183, 215] on icon "Move backward to switch to the previous month." at bounding box center [183, 221] width 13 height 15
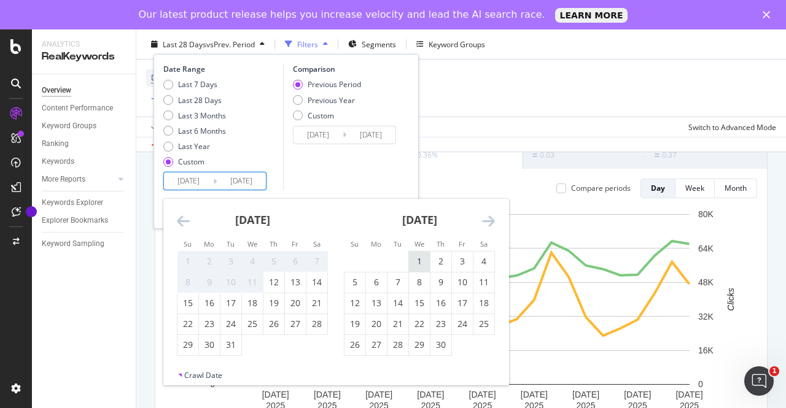
click at [423, 260] on div "1" at bounding box center [419, 262] width 21 height 12
type input "[DATE]"
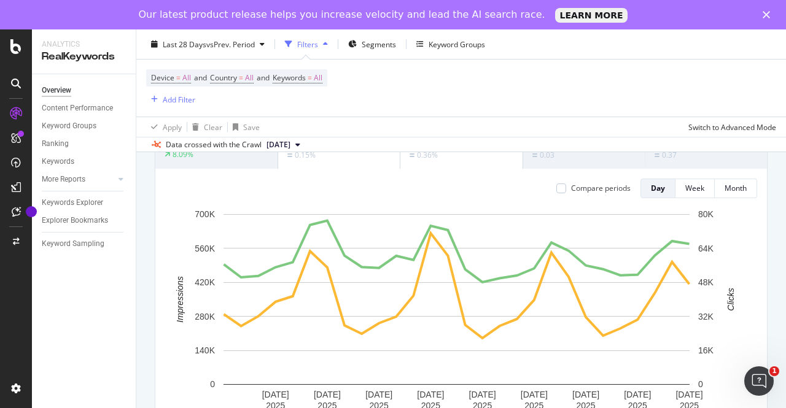
click at [469, 107] on div "Device = All and Country = All and Keywords = All Add Filter" at bounding box center [461, 88] width 630 height 57
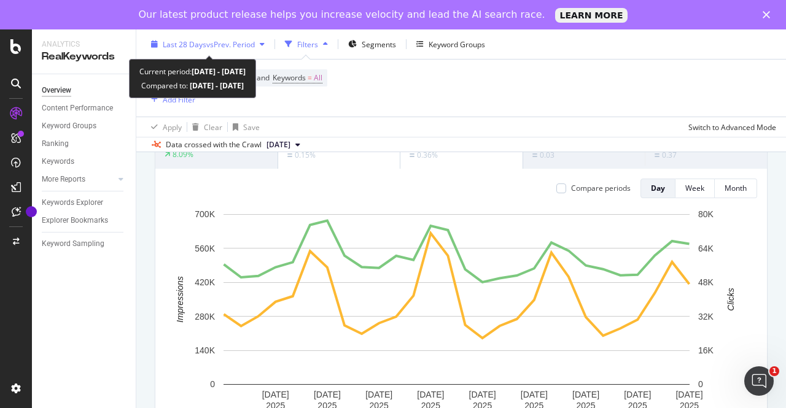
click at [218, 42] on span "vs Prev. Period" at bounding box center [230, 44] width 49 height 10
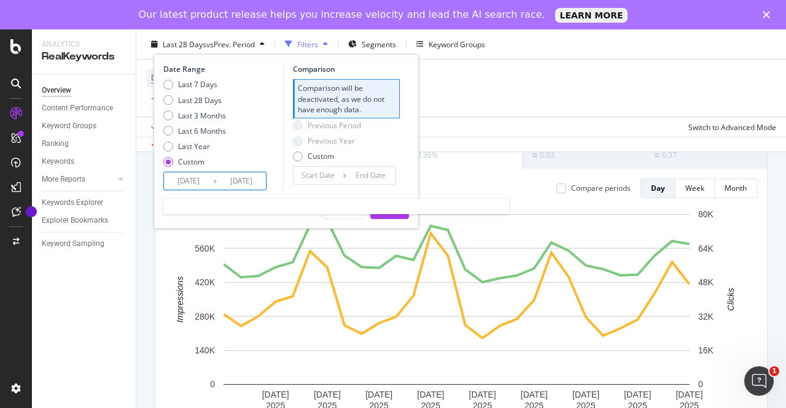
click at [249, 180] on input "[DATE]" at bounding box center [241, 181] width 49 height 17
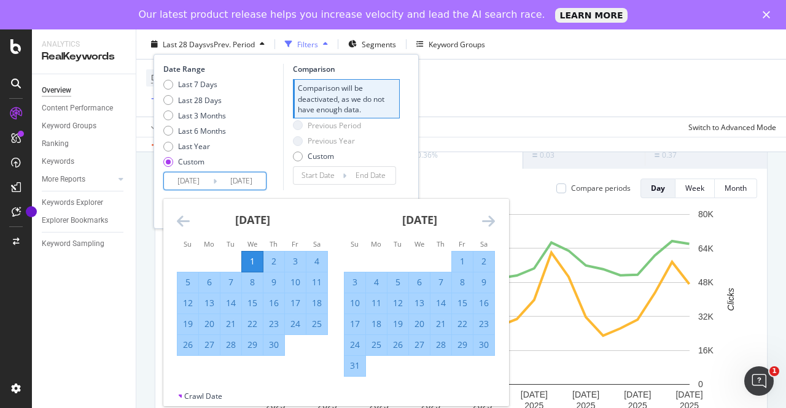
click at [485, 218] on icon "Move forward to switch to the next month." at bounding box center [488, 221] width 13 height 15
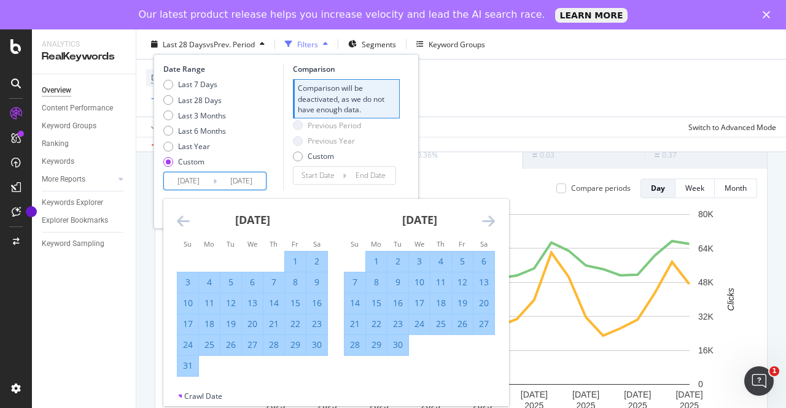
click at [485, 218] on icon "Move forward to switch to the next month." at bounding box center [488, 221] width 13 height 15
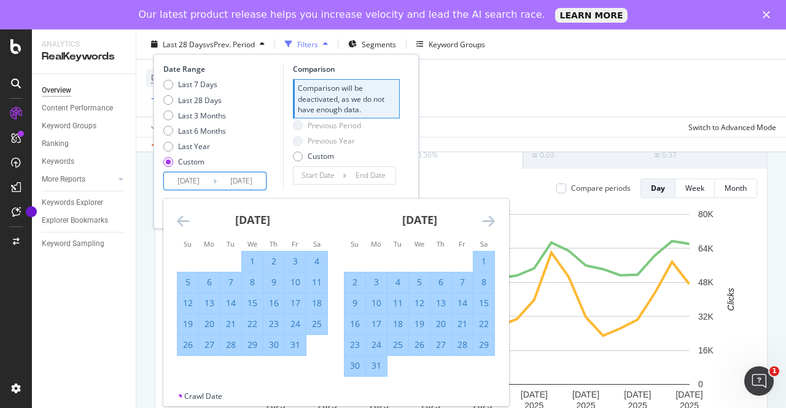
click at [485, 218] on icon "Move forward to switch to the next month." at bounding box center [488, 221] width 13 height 15
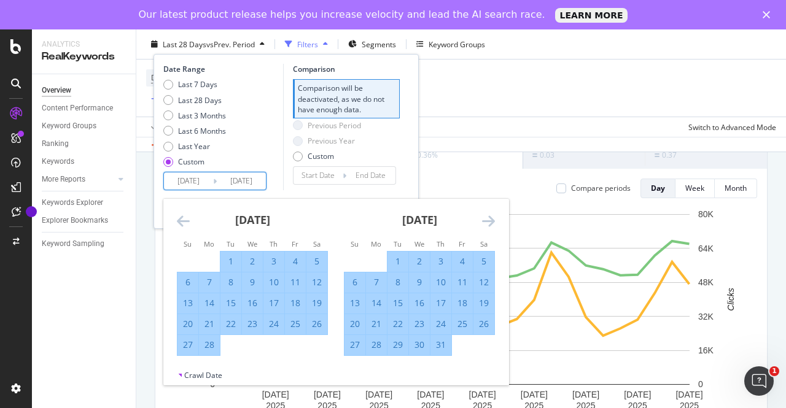
click at [485, 218] on icon "Move forward to switch to the next month." at bounding box center [488, 221] width 13 height 15
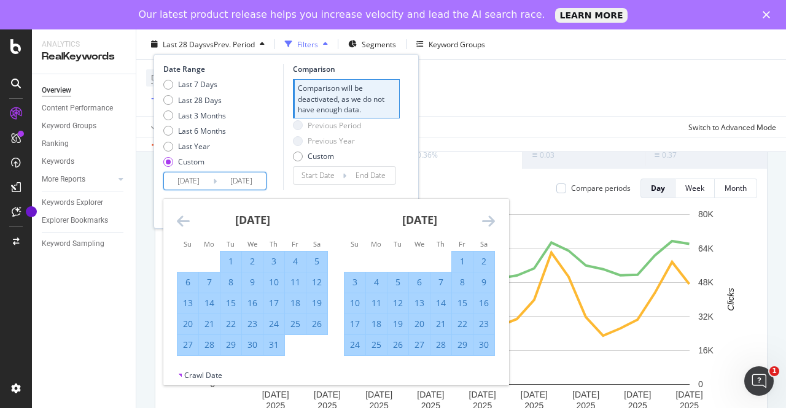
click at [485, 218] on icon "Move forward to switch to the next month." at bounding box center [488, 221] width 13 height 15
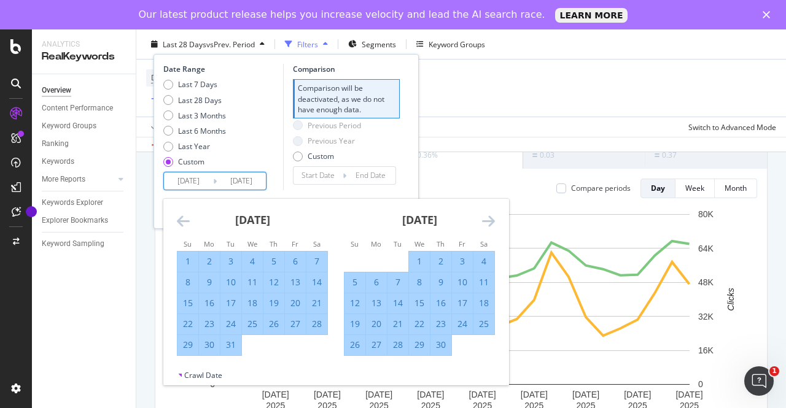
click at [485, 218] on icon "Move forward to switch to the next month." at bounding box center [488, 221] width 13 height 15
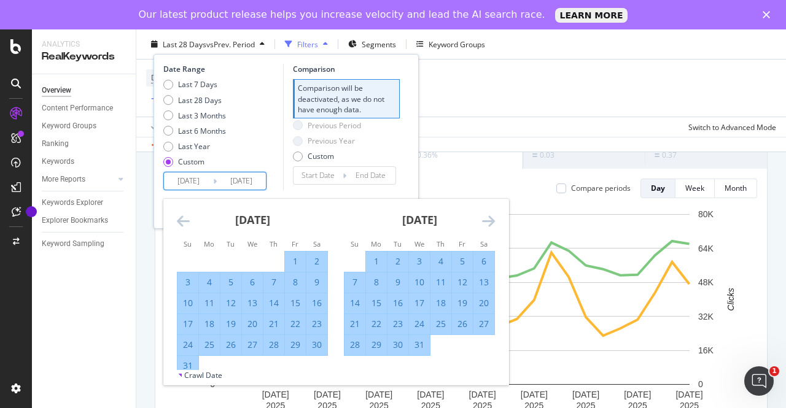
click at [485, 218] on icon "Move forward to switch to the next month." at bounding box center [488, 221] width 13 height 15
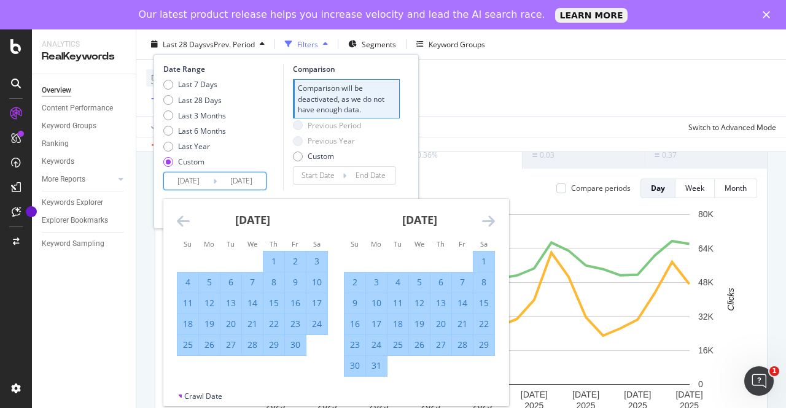
click at [485, 218] on icon "Move forward to switch to the next month." at bounding box center [488, 221] width 13 height 15
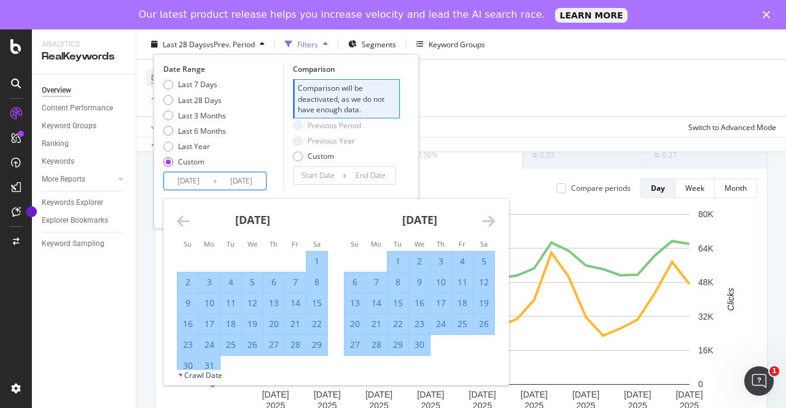
click at [485, 218] on icon "Move forward to switch to the next month." at bounding box center [488, 221] width 13 height 15
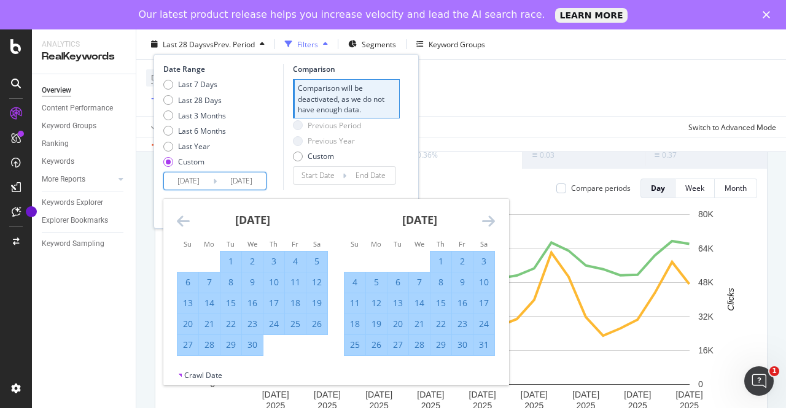
click at [485, 218] on icon "Move forward to switch to the next month." at bounding box center [488, 221] width 13 height 15
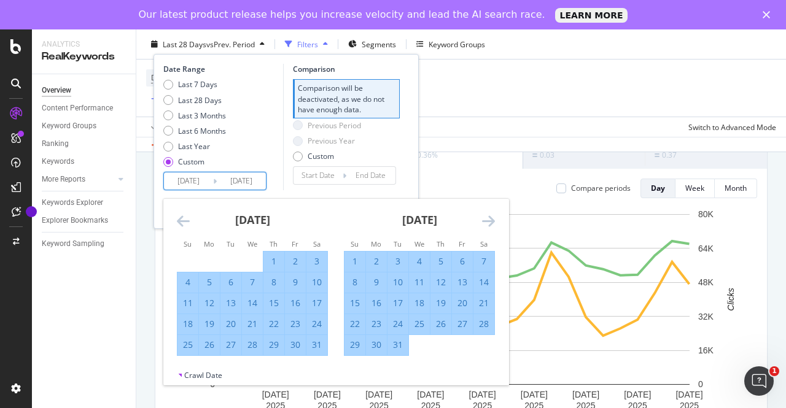
click at [485, 218] on icon "Move forward to switch to the next month." at bounding box center [488, 221] width 13 height 15
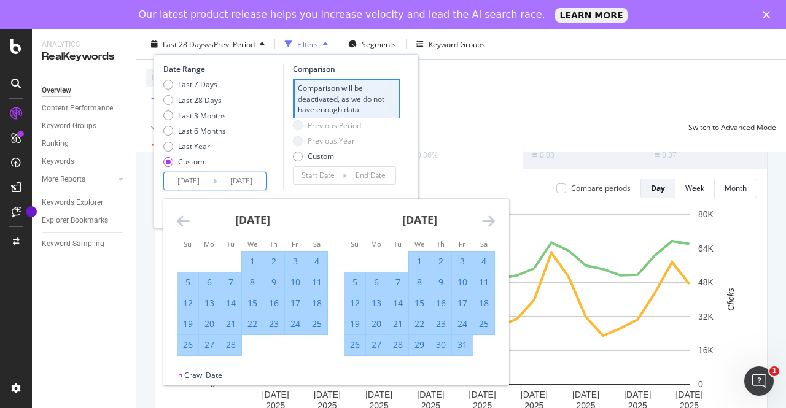
click at [485, 218] on icon "Move forward to switch to the next month." at bounding box center [488, 221] width 13 height 15
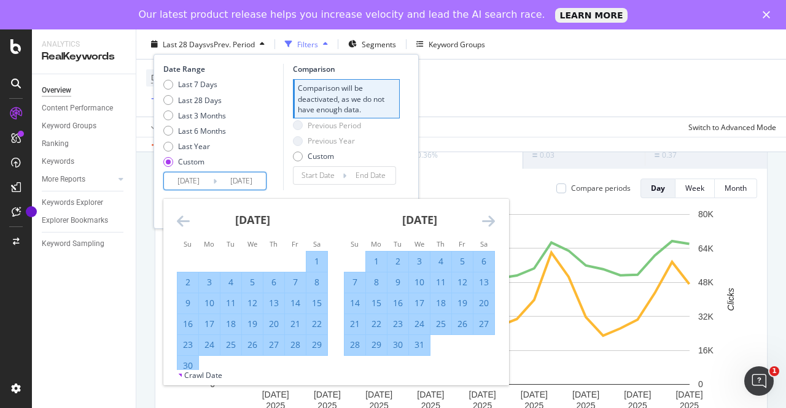
click at [485, 218] on icon "Move forward to switch to the next month." at bounding box center [488, 221] width 13 height 15
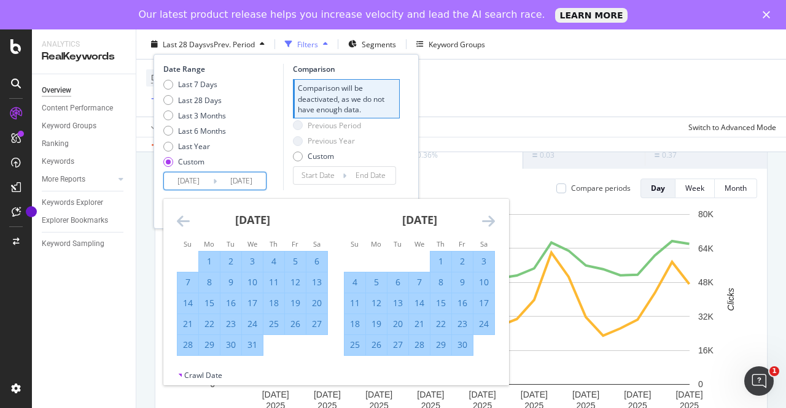
click at [485, 218] on icon "Move forward to switch to the next month." at bounding box center [488, 221] width 13 height 15
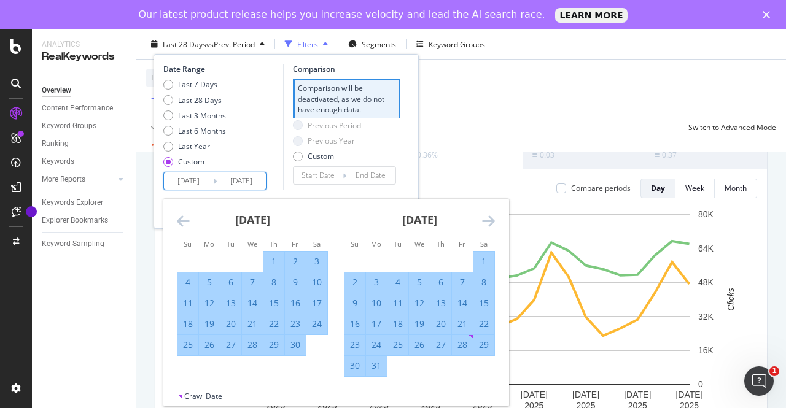
click at [485, 218] on icon "Move forward to switch to the next month." at bounding box center [488, 221] width 13 height 15
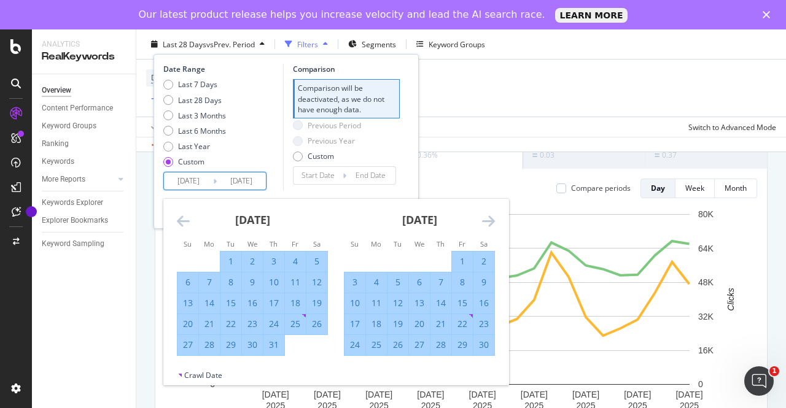
click at [485, 218] on icon "Move forward to switch to the next month." at bounding box center [488, 221] width 13 height 15
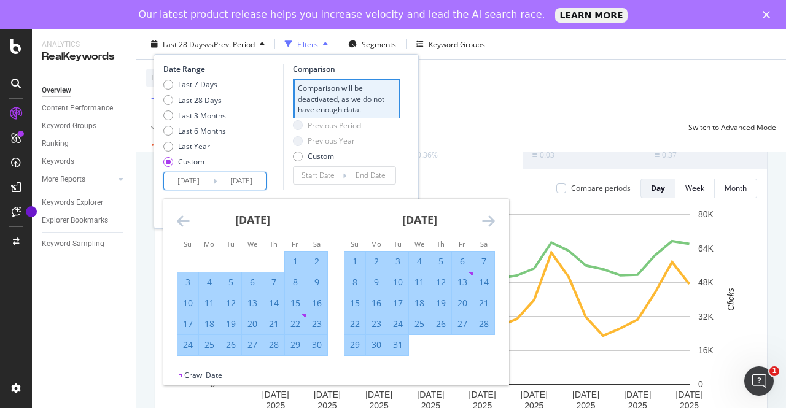
click at [485, 218] on icon "Move forward to switch to the next month." at bounding box center [488, 221] width 13 height 15
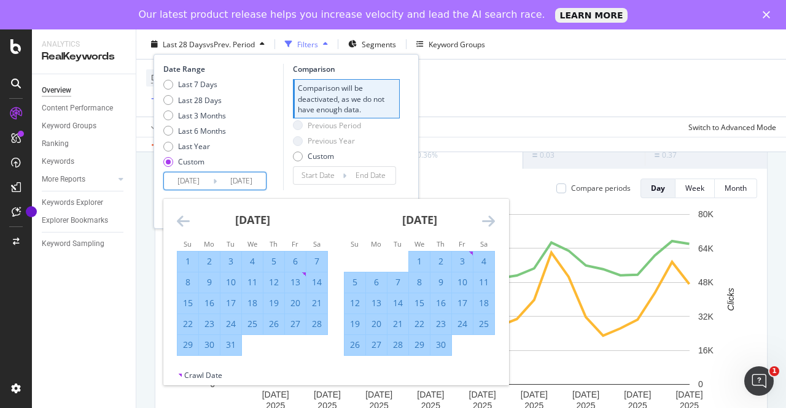
click at [485, 218] on icon "Move forward to switch to the next month." at bounding box center [488, 221] width 13 height 15
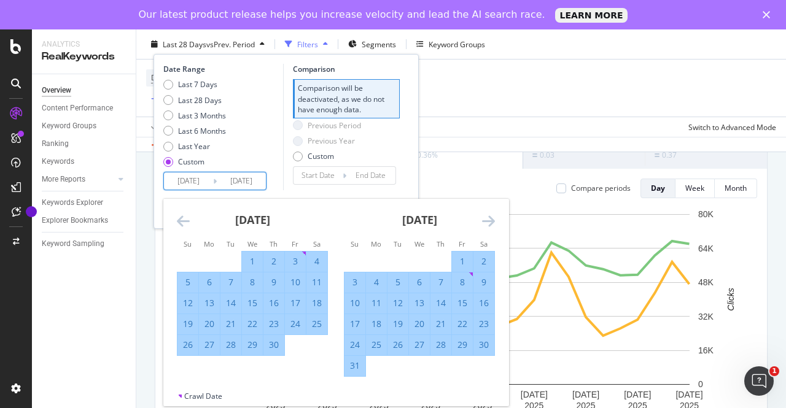
click at [485, 218] on icon "Move forward to switch to the next month." at bounding box center [488, 221] width 13 height 15
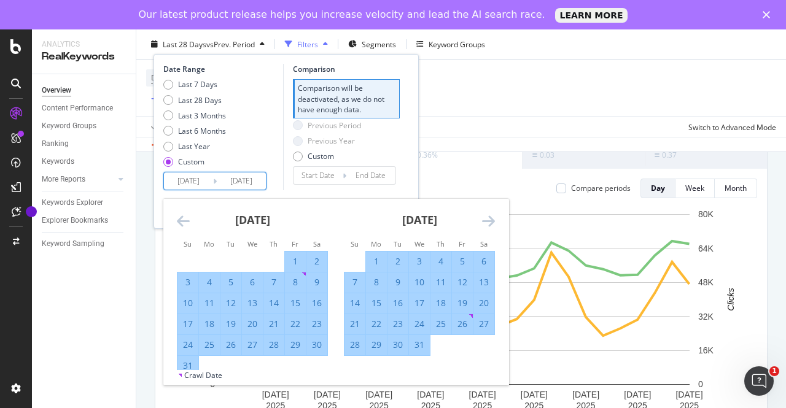
click at [485, 218] on icon "Move forward to switch to the next month." at bounding box center [488, 221] width 13 height 15
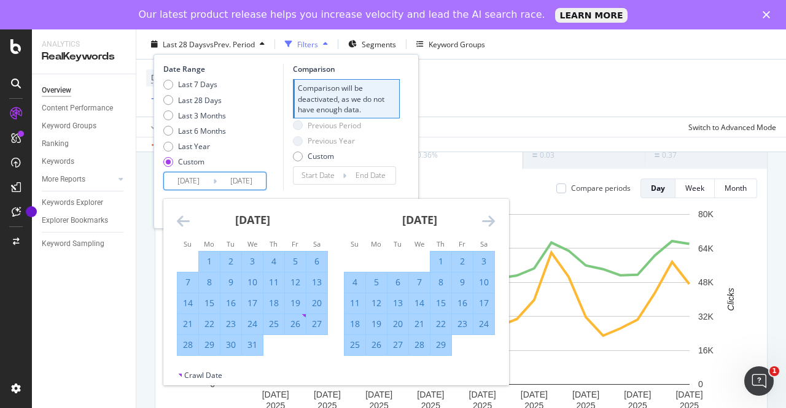
click at [485, 218] on icon "Move forward to switch to the next month." at bounding box center [488, 221] width 13 height 15
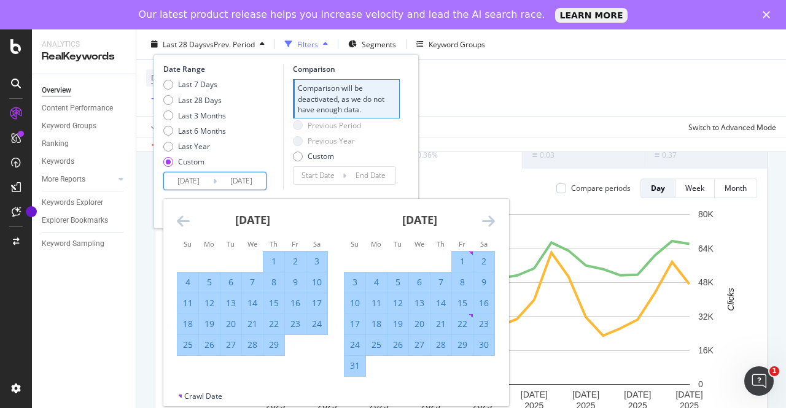
click at [485, 218] on icon "Move forward to switch to the next month." at bounding box center [488, 221] width 13 height 15
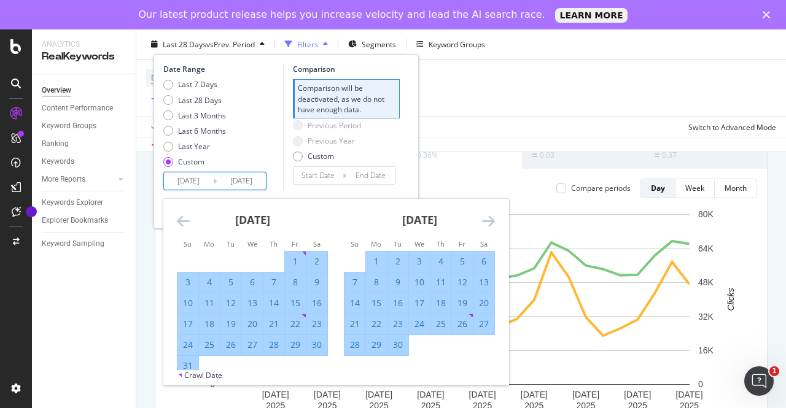
click at [485, 218] on icon "Move forward to switch to the next month." at bounding box center [488, 221] width 13 height 15
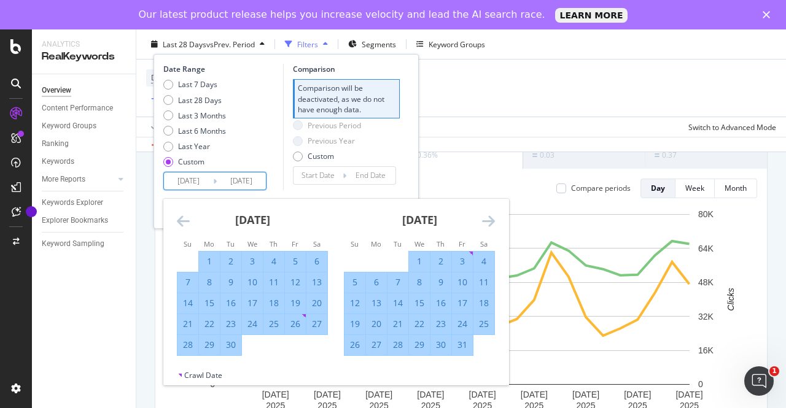
click at [485, 218] on icon "Move forward to switch to the next month." at bounding box center [488, 221] width 13 height 15
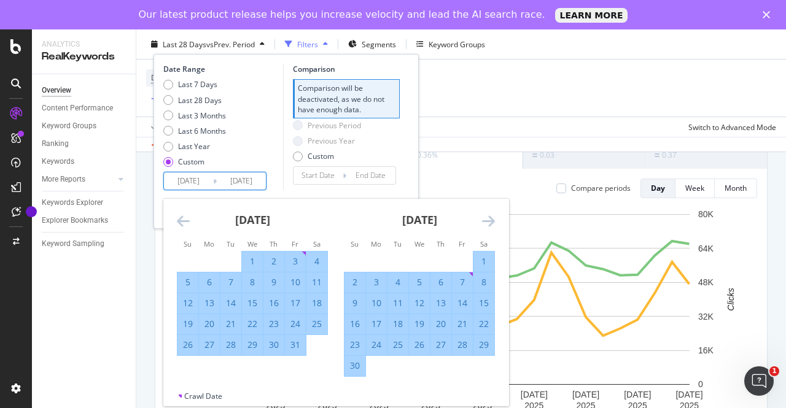
click at [485, 218] on icon "Move forward to switch to the next month." at bounding box center [488, 221] width 13 height 15
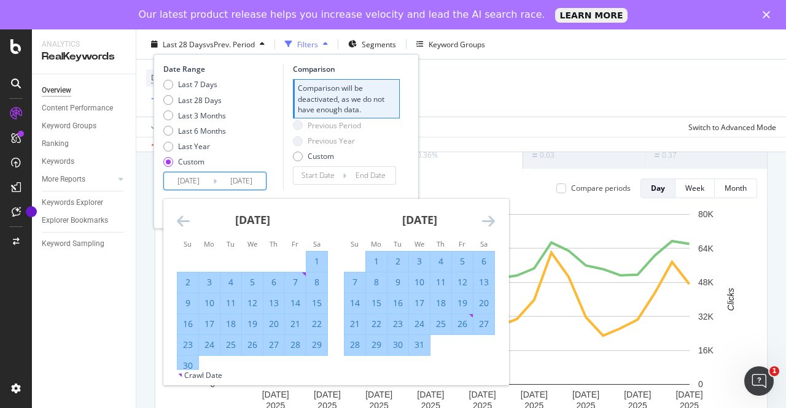
click at [485, 218] on icon "Move forward to switch to the next month." at bounding box center [488, 221] width 13 height 15
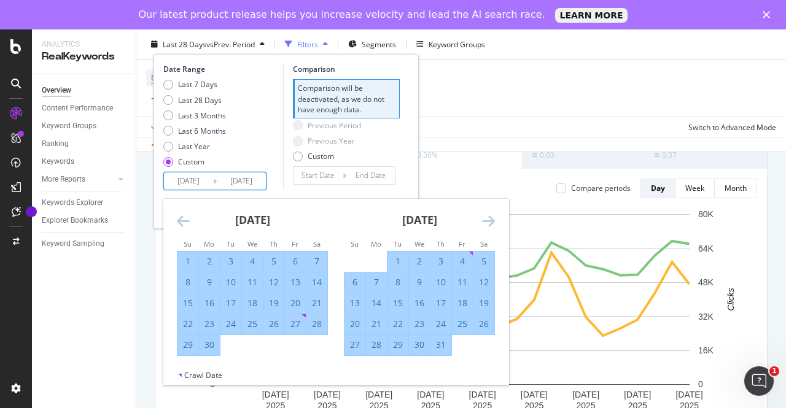
click at [485, 218] on icon "Move forward to switch to the next month." at bounding box center [488, 221] width 13 height 15
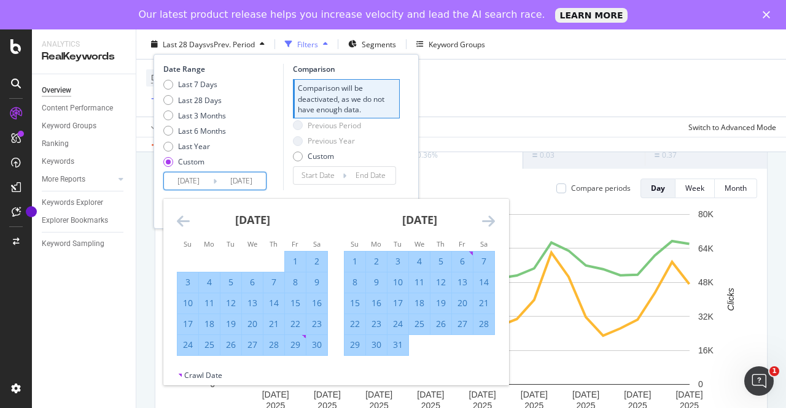
click at [485, 218] on icon "Move forward to switch to the next month." at bounding box center [488, 221] width 13 height 15
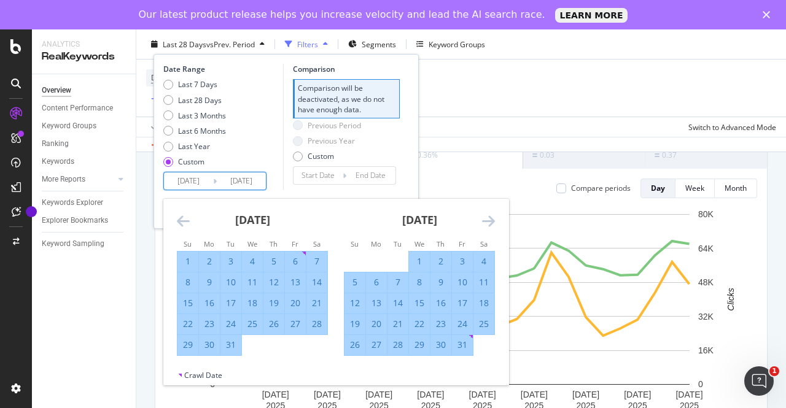
click at [485, 218] on icon "Move forward to switch to the next month." at bounding box center [488, 221] width 13 height 15
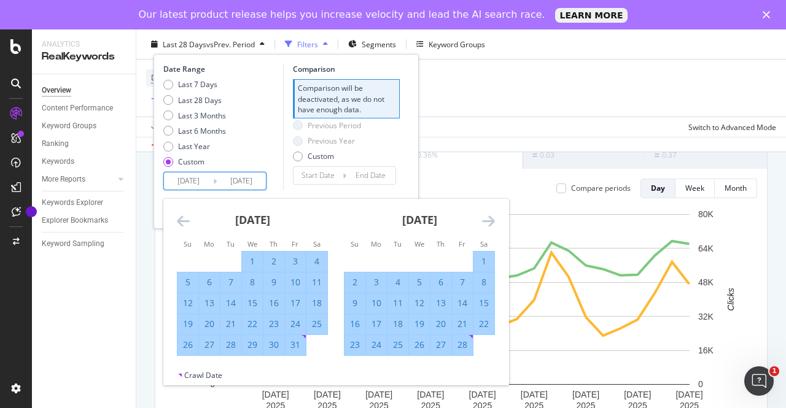
click at [485, 218] on icon "Move forward to switch to the next month." at bounding box center [488, 221] width 13 height 15
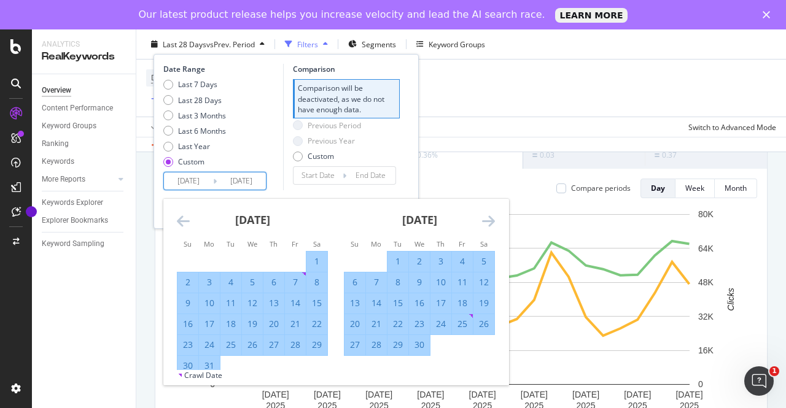
click at [485, 218] on icon "Move forward to switch to the next month." at bounding box center [488, 221] width 13 height 15
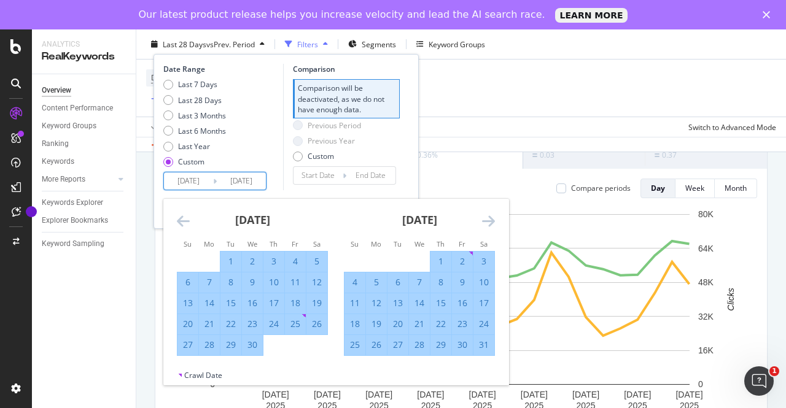
click at [485, 218] on icon "Move forward to switch to the next month." at bounding box center [488, 221] width 13 height 15
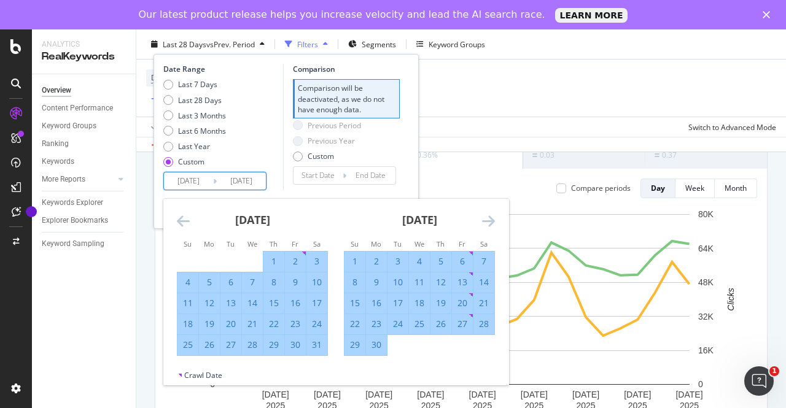
click at [485, 218] on icon "Move forward to switch to the next month." at bounding box center [488, 221] width 13 height 15
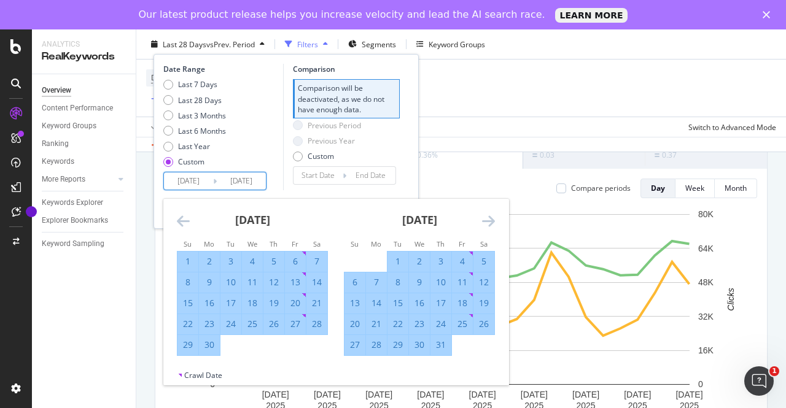
click at [441, 342] on div "31" at bounding box center [441, 345] width 21 height 12
type input "[DATE]"
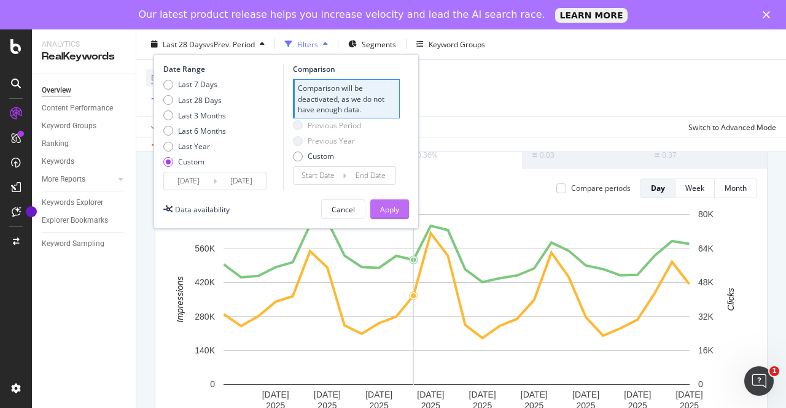
click at [399, 210] on div "Apply" at bounding box center [389, 209] width 19 height 10
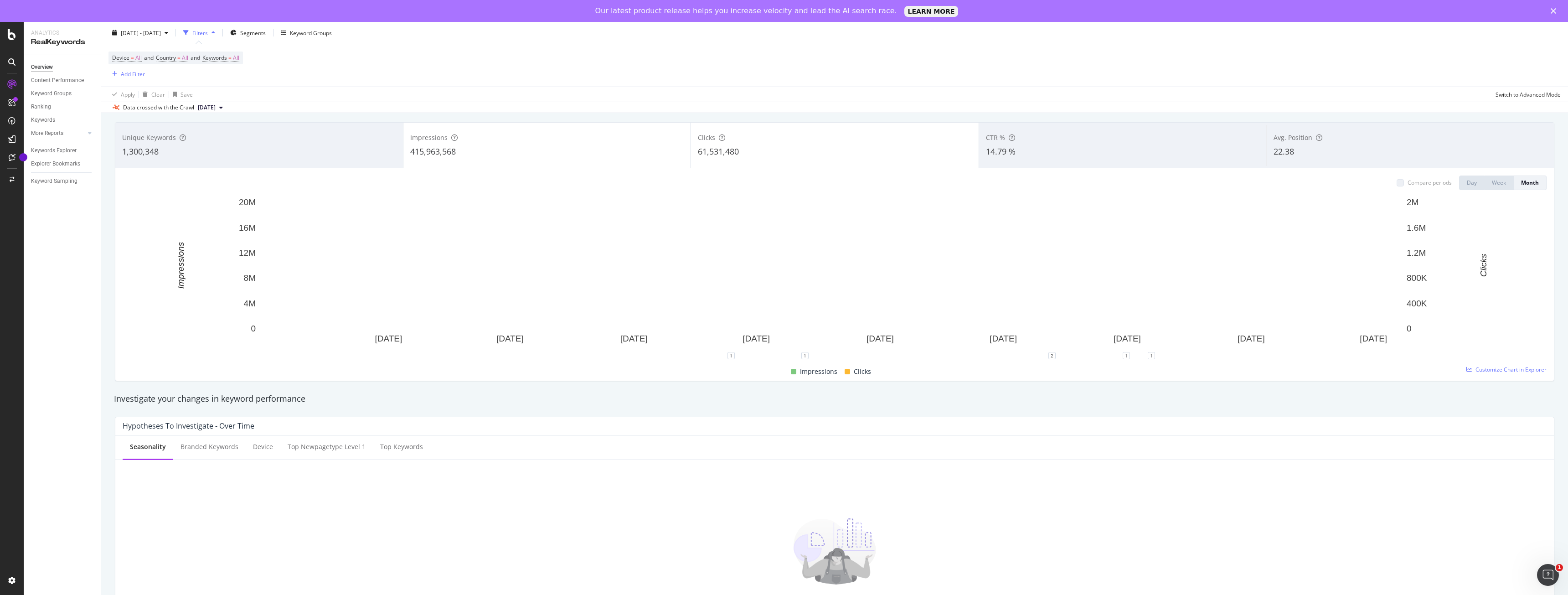
scroll to position [45, 0]
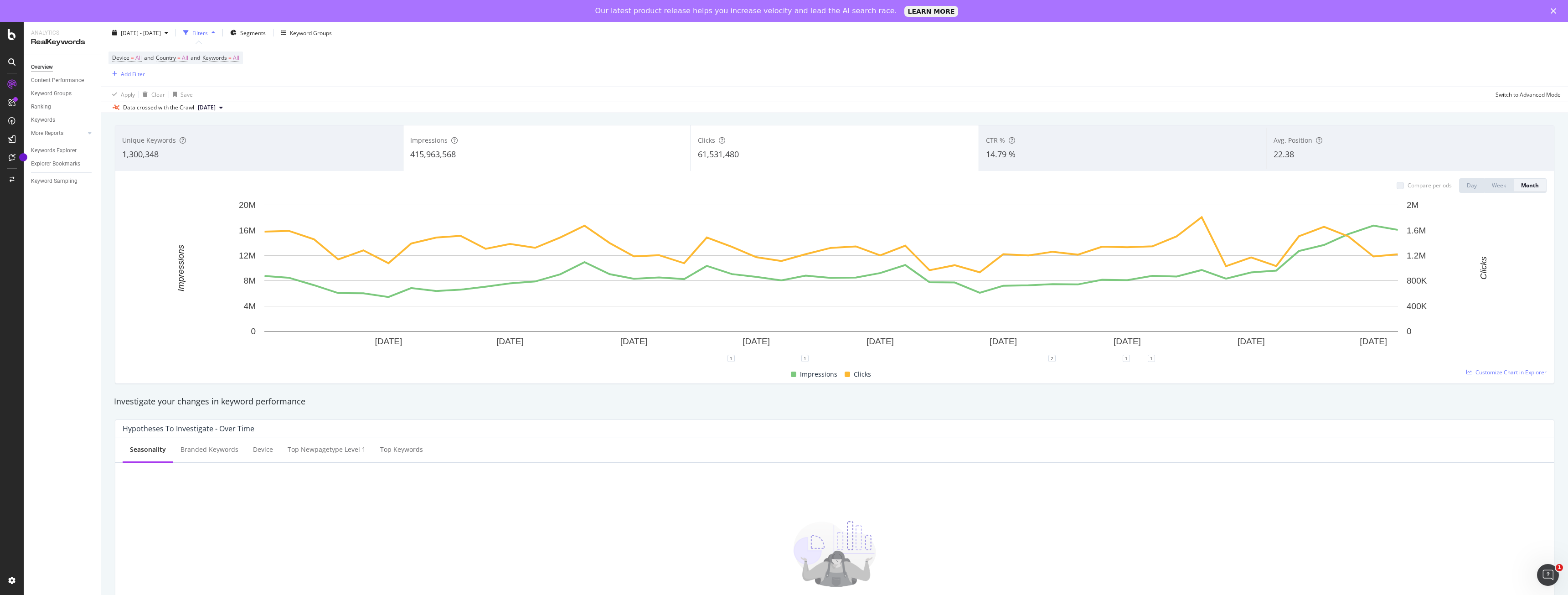
click at [583, 186] on div "Month" at bounding box center [1530, 185] width 18 height 7
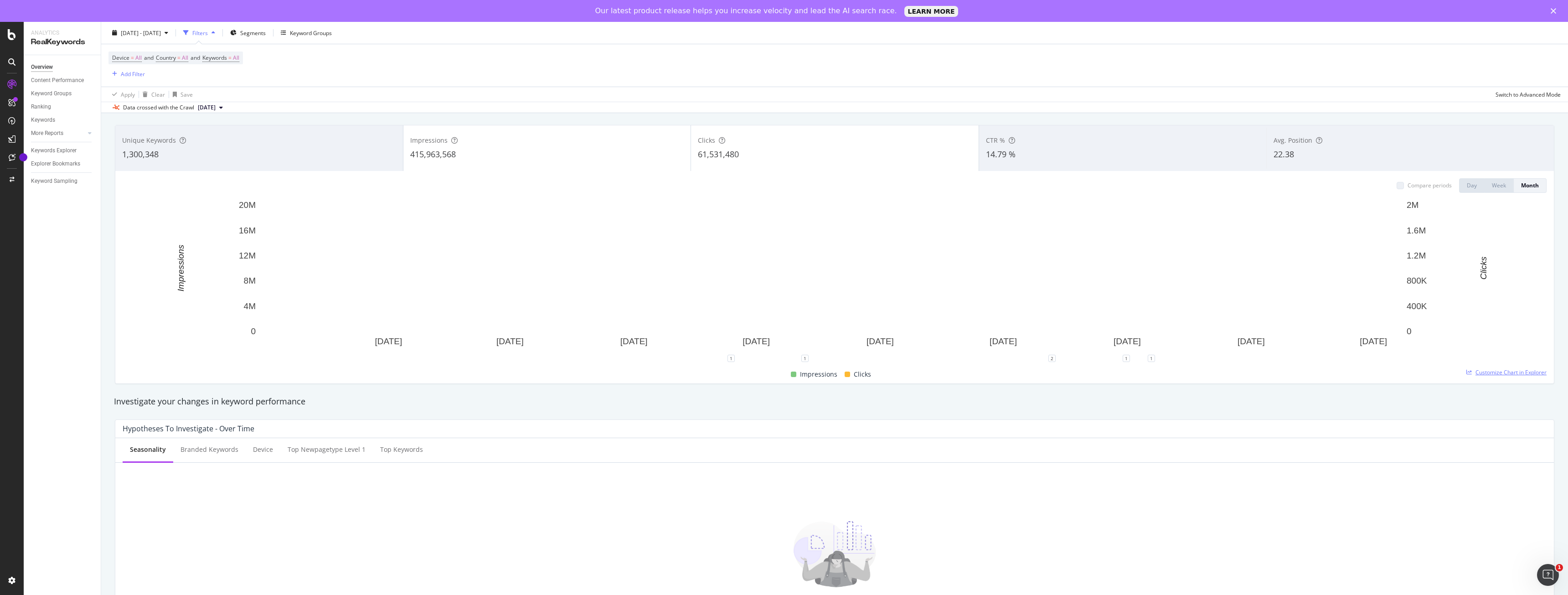
click at [583, 303] on span "Customize Chart in Explorer" at bounding box center [1511, 372] width 71 height 7
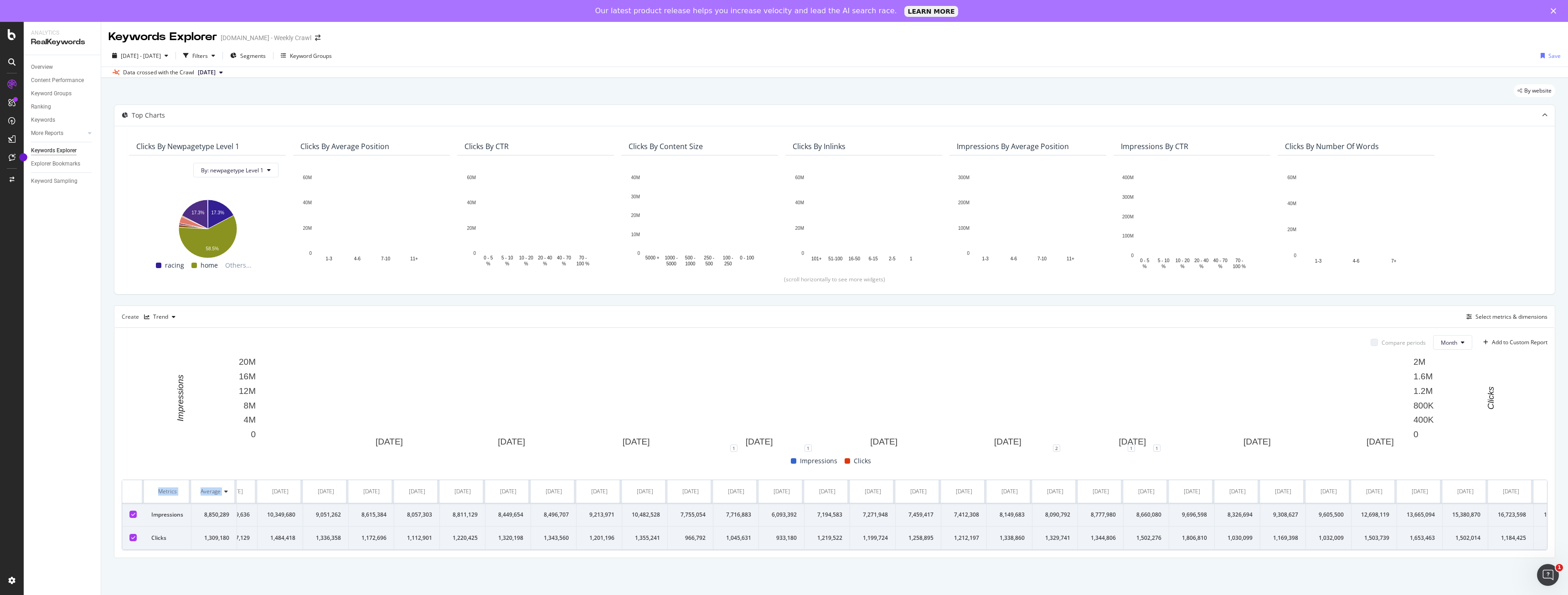
scroll to position [0, 833]
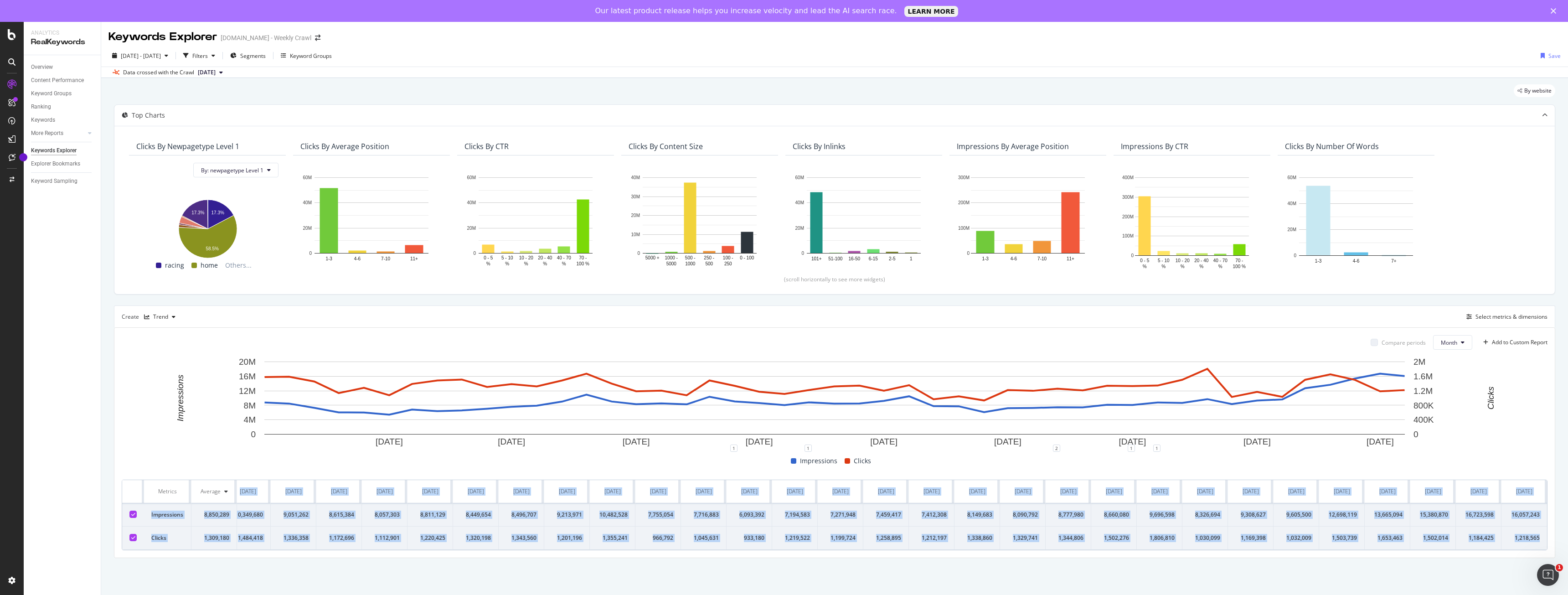
drag, startPoint x: 249, startPoint y: 490, endPoint x: 1543, endPoint y: 533, distance: 1294.7
click at [583, 303] on table "Metrics Average [DATE] [DATE] [DATE] [DATE] [DATE] [DATE] [DATE] [DATE] [DATE] …" at bounding box center [418, 515] width 2257 height 70
copy table "[DATE] [DATE] [DATE] [DATE] [DATE] [DATE] [DATE] [DATE] [DATE] [DATE] [DATE] [D…"
